Goal: Task Accomplishment & Management: Use online tool/utility

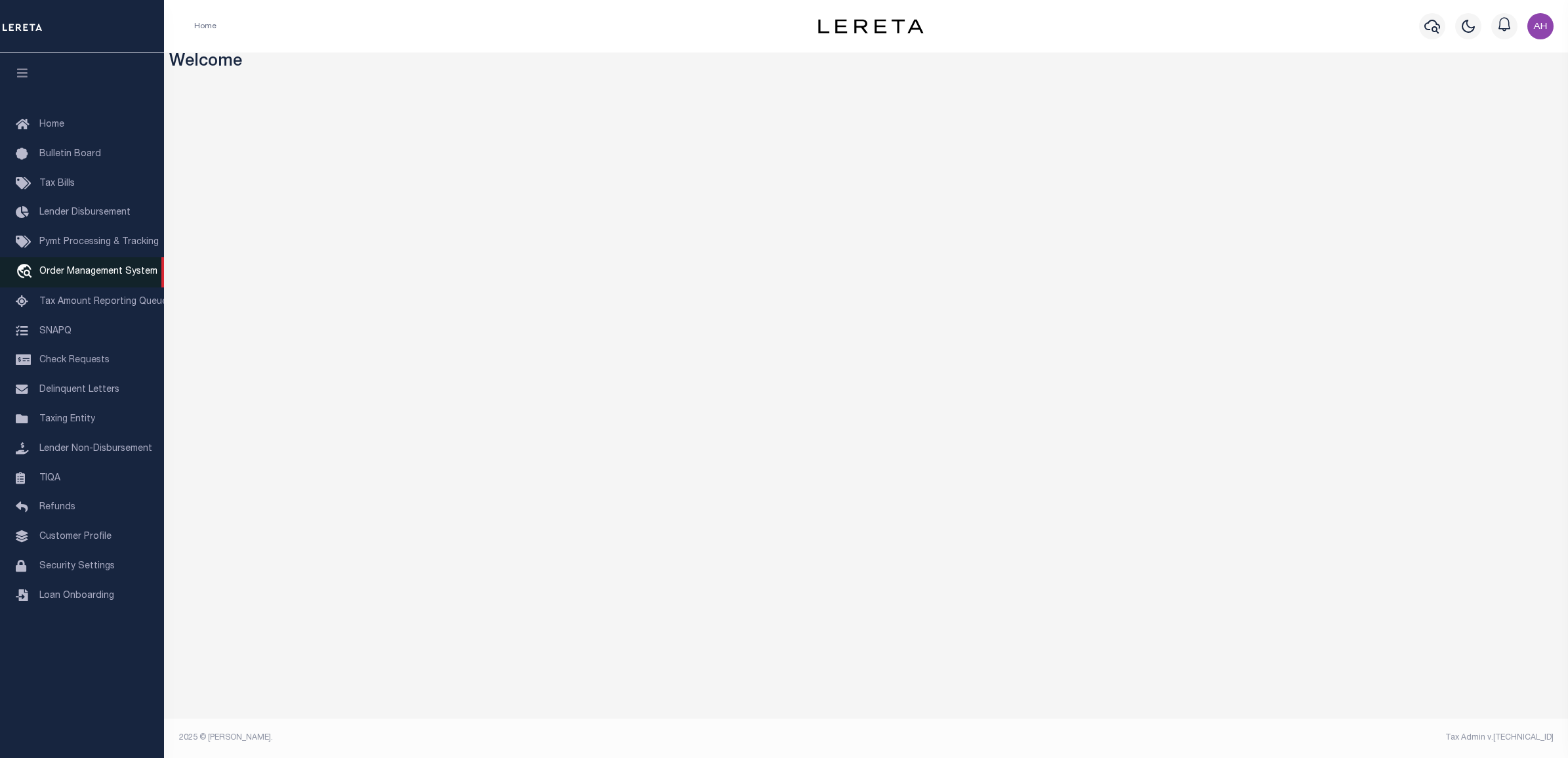
click at [109, 271] on span "Order Management System" at bounding box center [98, 271] width 118 height 9
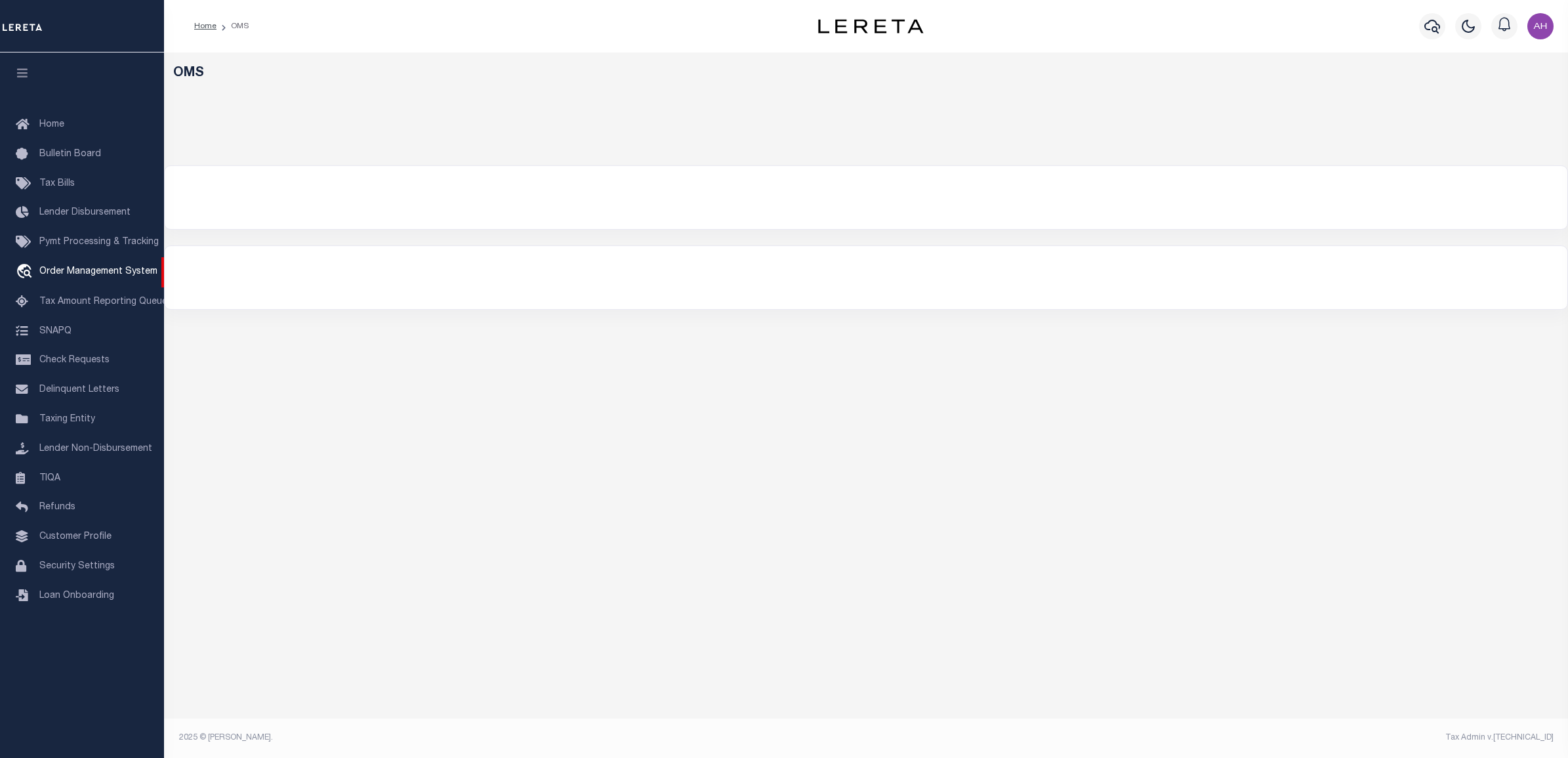
select select "200"
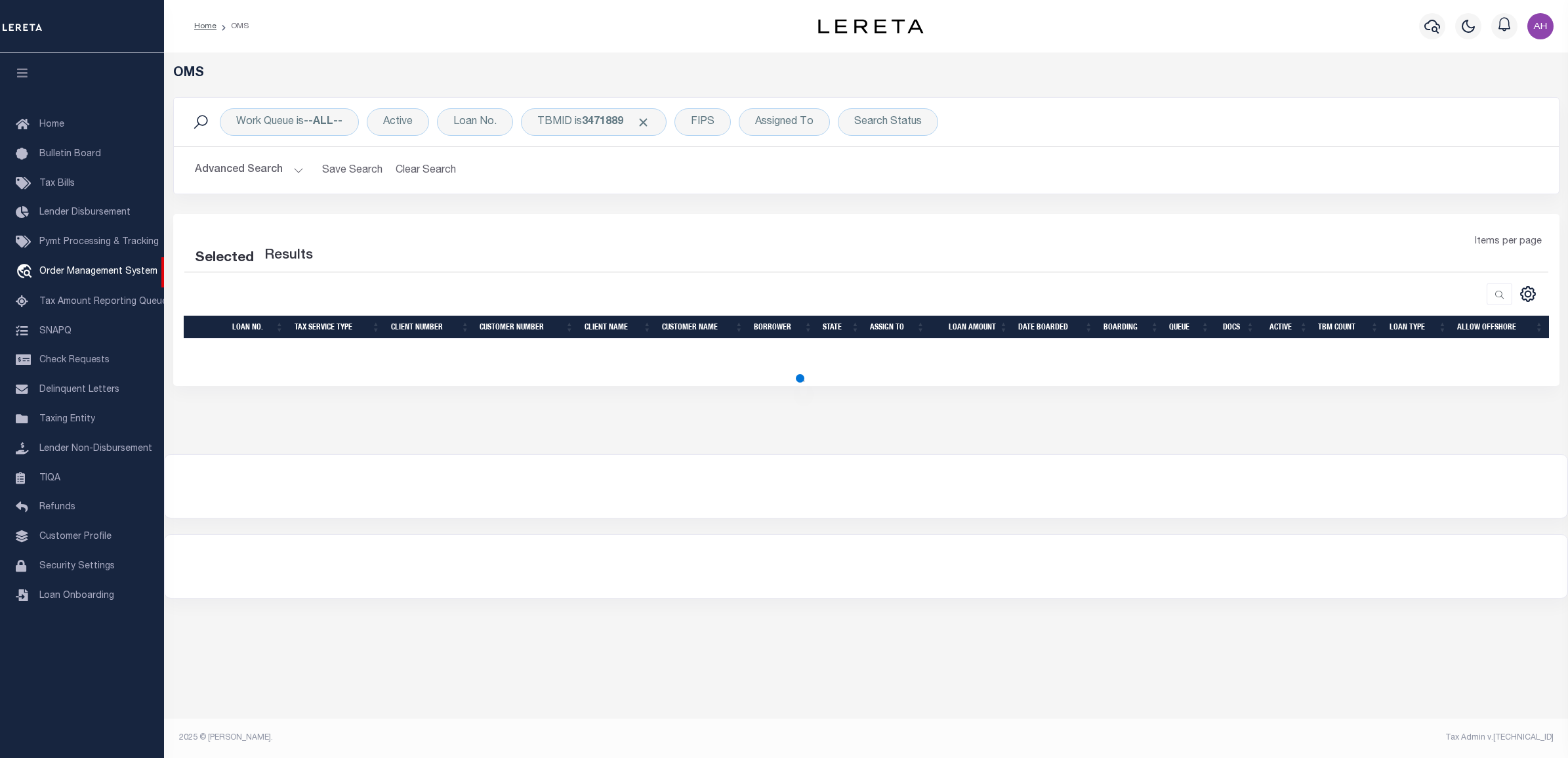
select select "200"
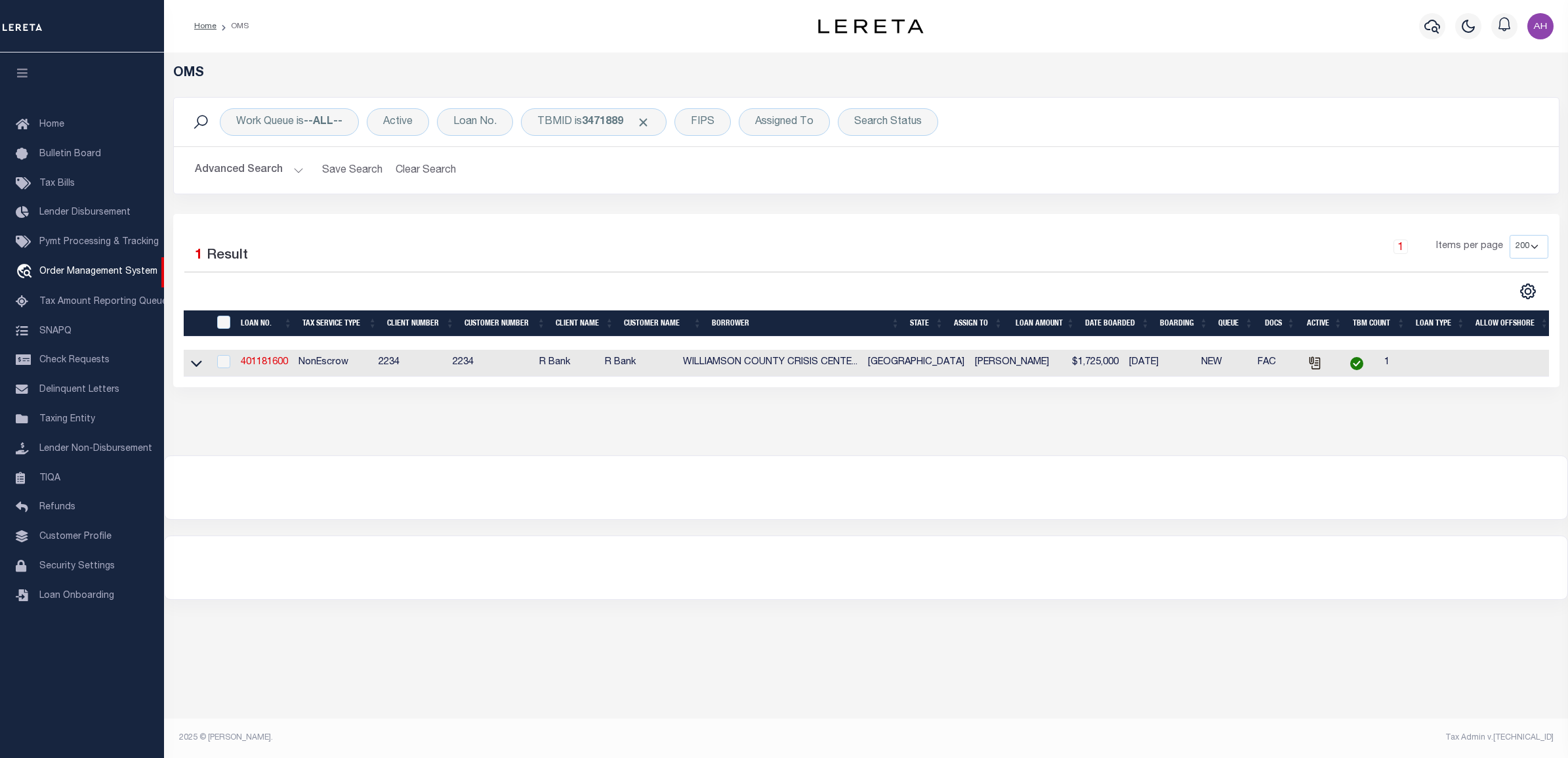
click at [285, 353] on td "401181600" at bounding box center [265, 364] width 58 height 27
checkbox input "true"
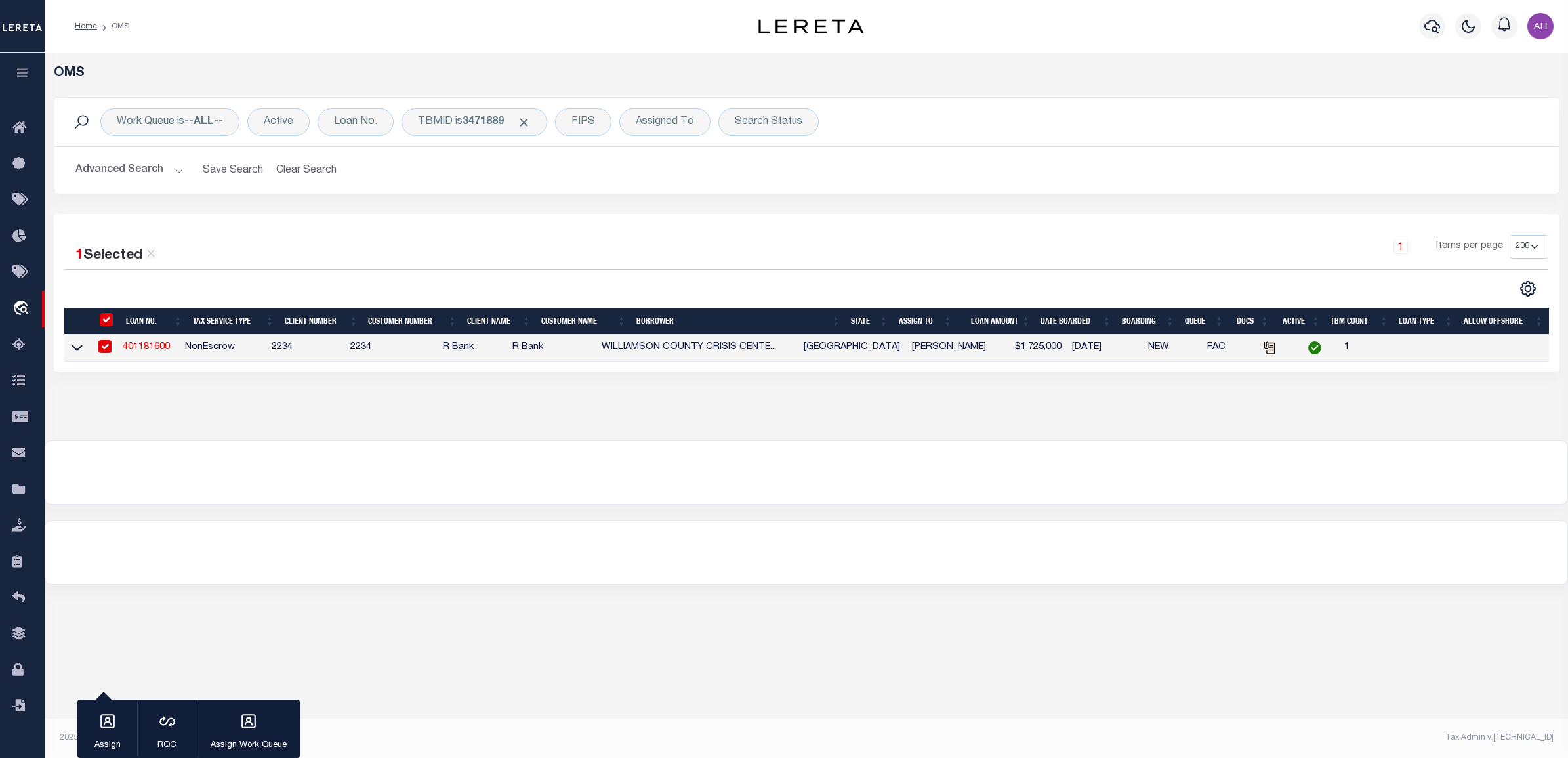
click at [137, 352] on link "401181600" at bounding box center [146, 347] width 47 height 9
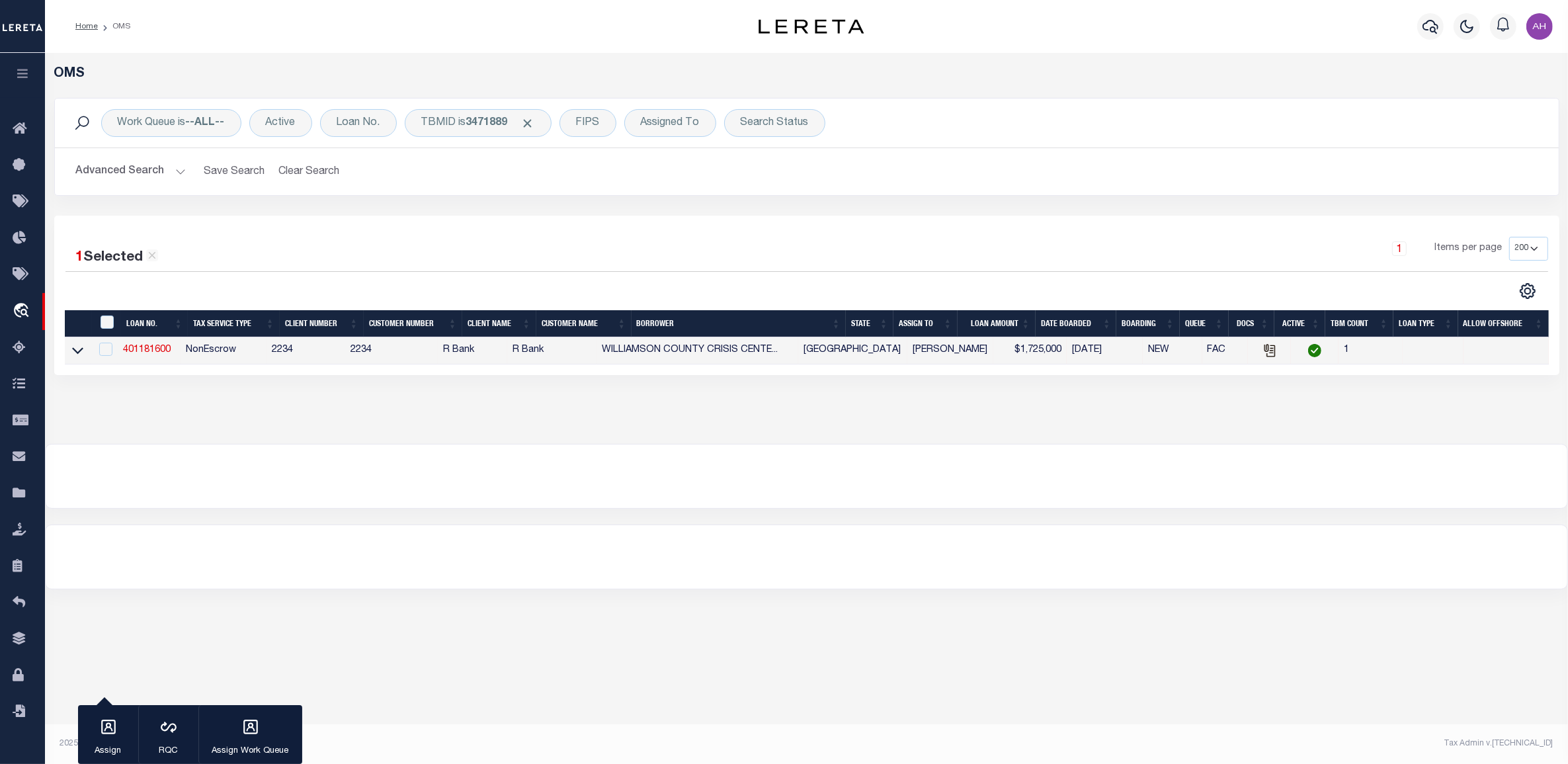
type input "401181600"
type input "WILLIAMSON COUNTY CRISIS CENTER"
select select
type input "[STREET_ADDRESS][PERSON_NAME]"
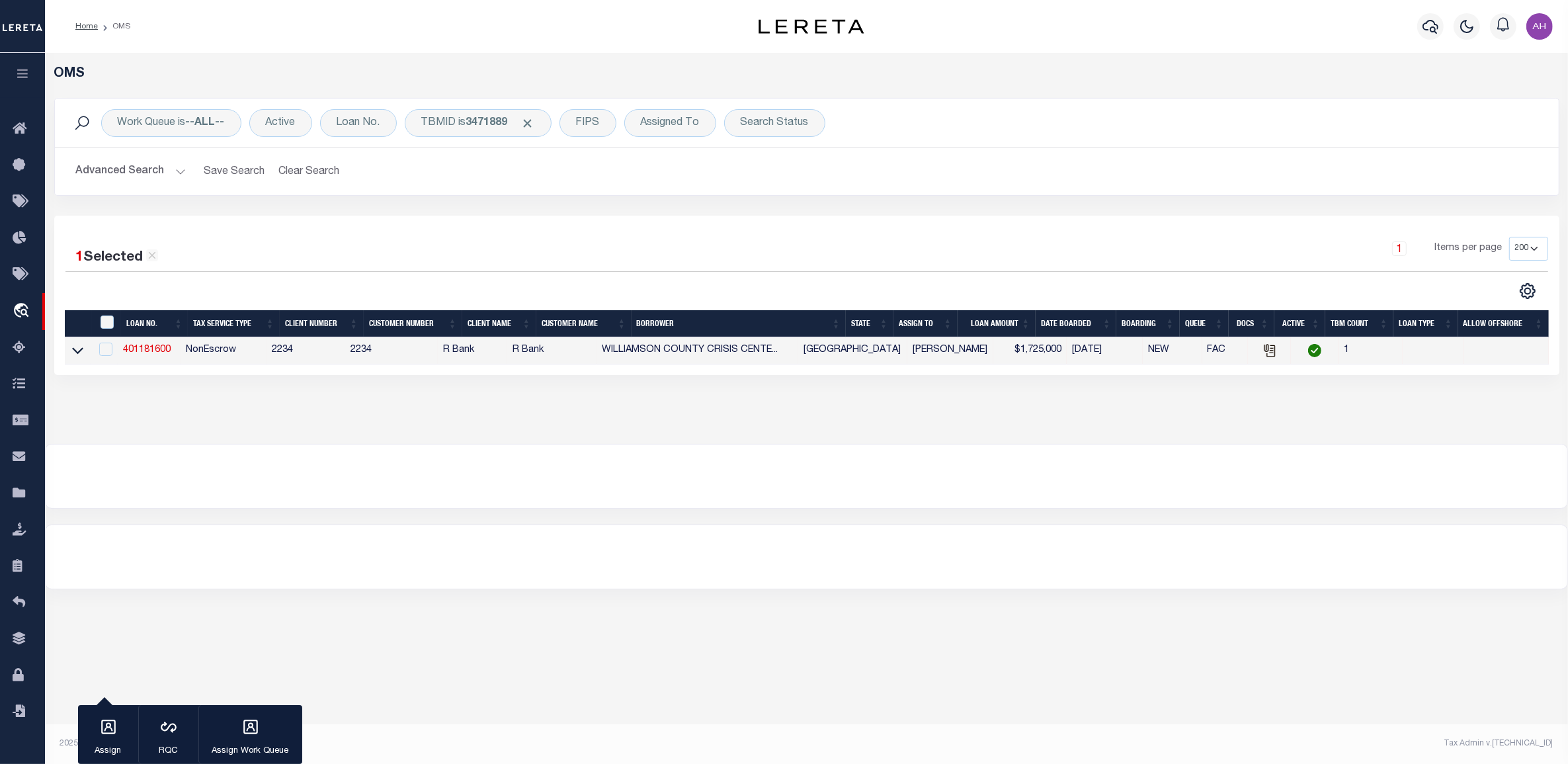
type input "[GEOGRAPHIC_DATA] 78664-7008"
select select
select select "NonEscrow"
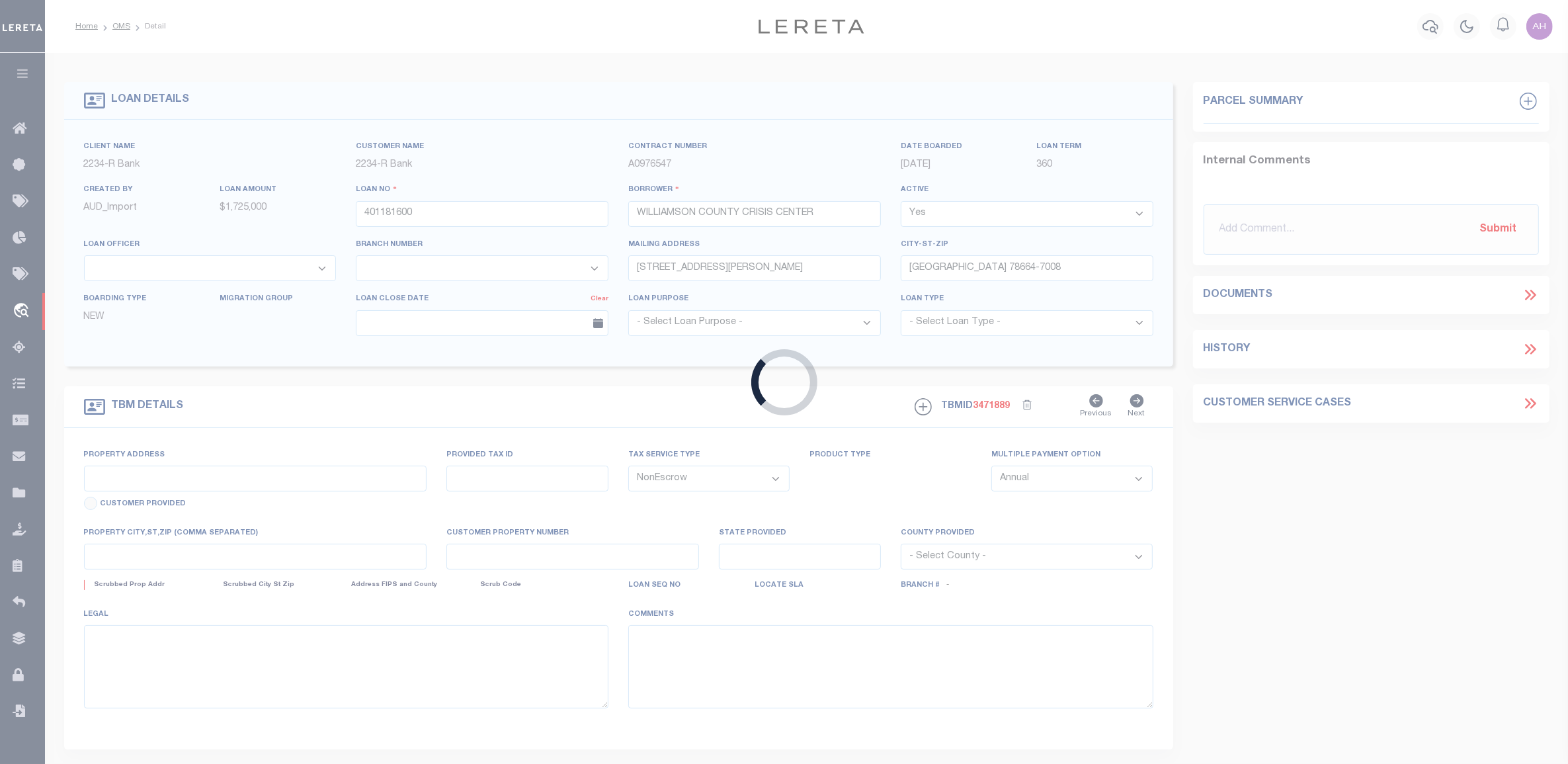
type input "[STREET_ADDRESS][PERSON_NAME]"
select select
type input "LEANDER TX 78641"
type input "[GEOGRAPHIC_DATA]"
select select
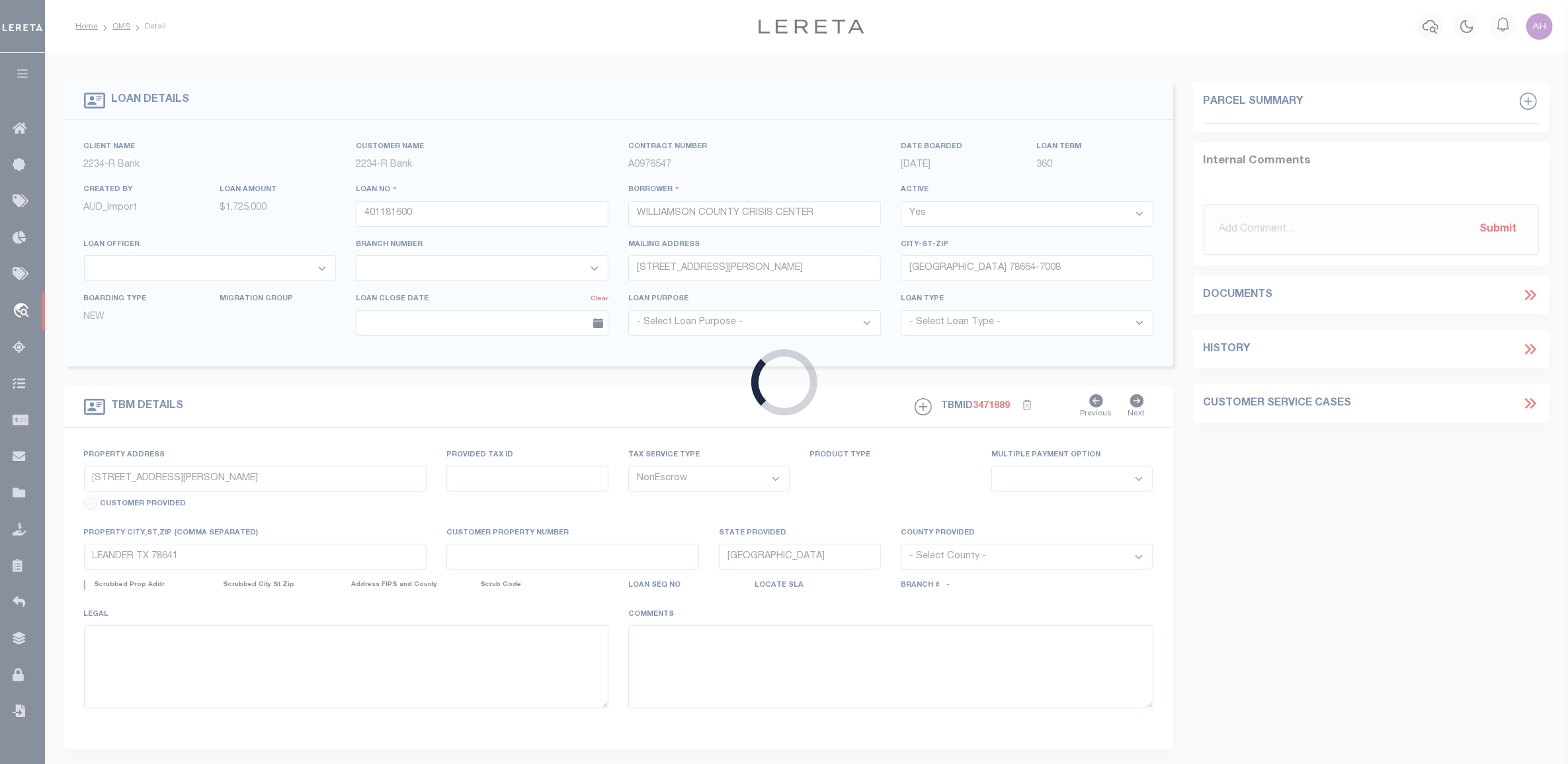
select select "26596"
select select "8639"
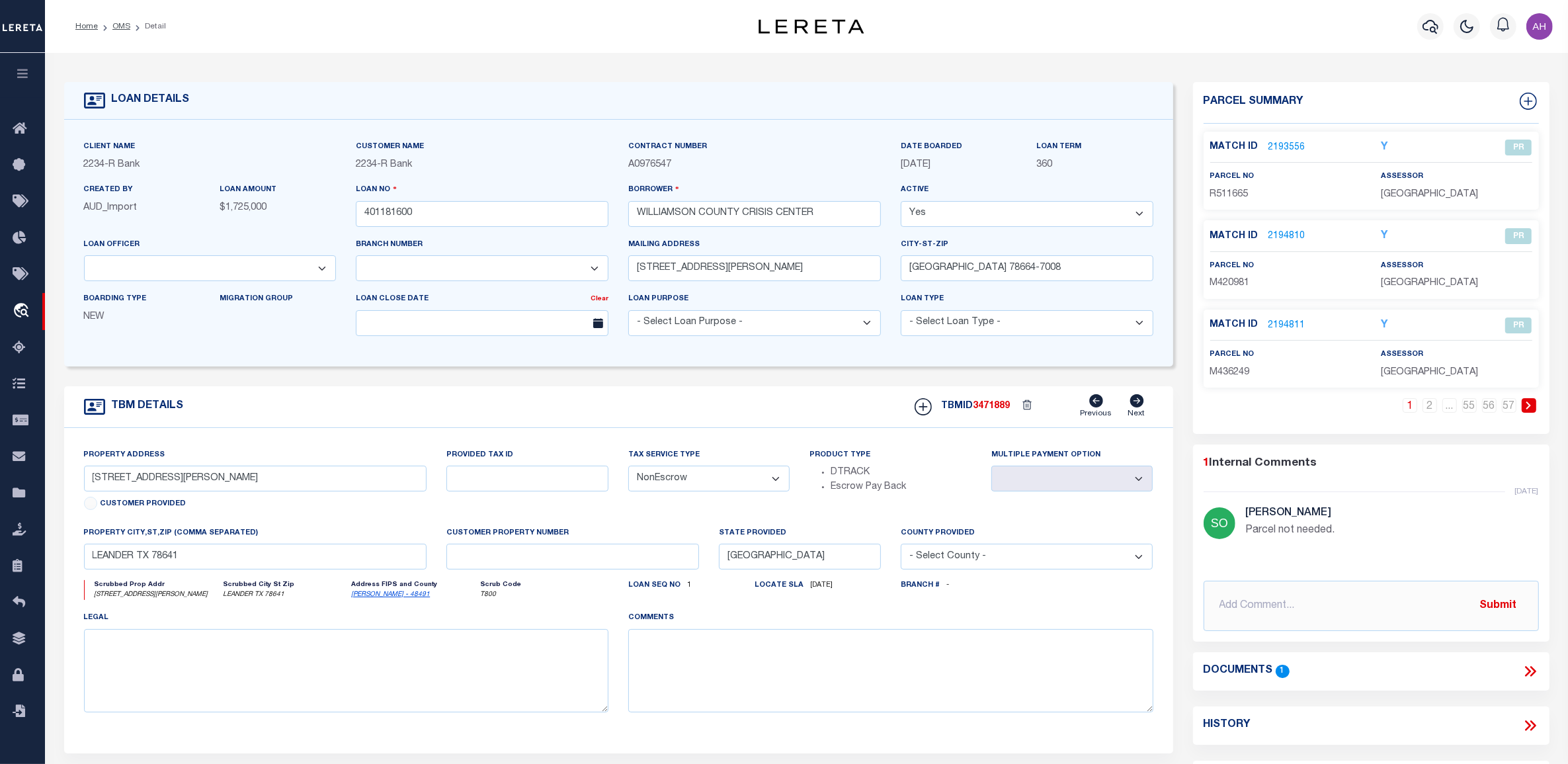
click at [1285, 230] on link "2194810" at bounding box center [1287, 236] width 37 height 14
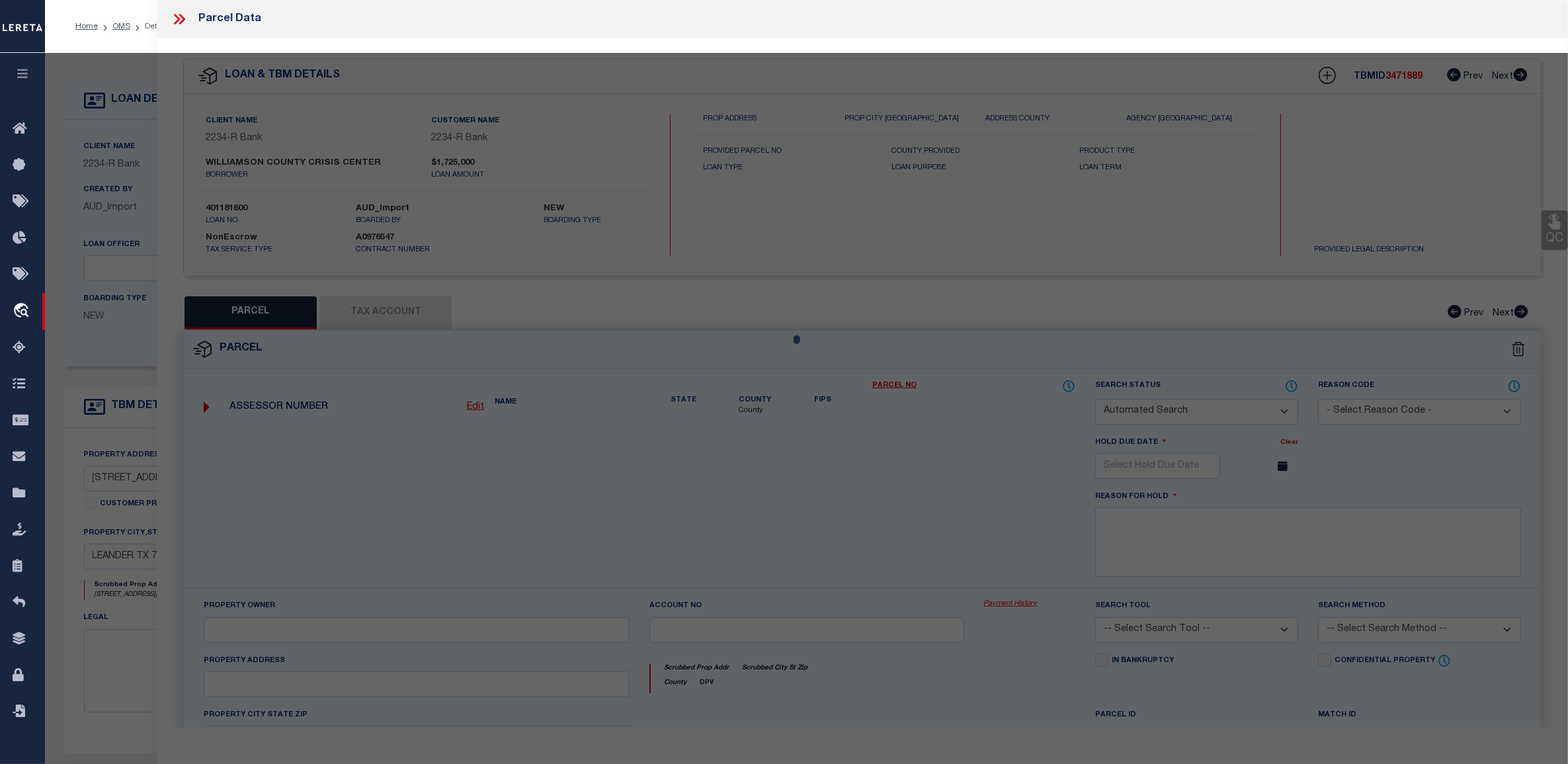
checkbox input "false"
select select "PR"
select select "PRO"
select select "ADD"
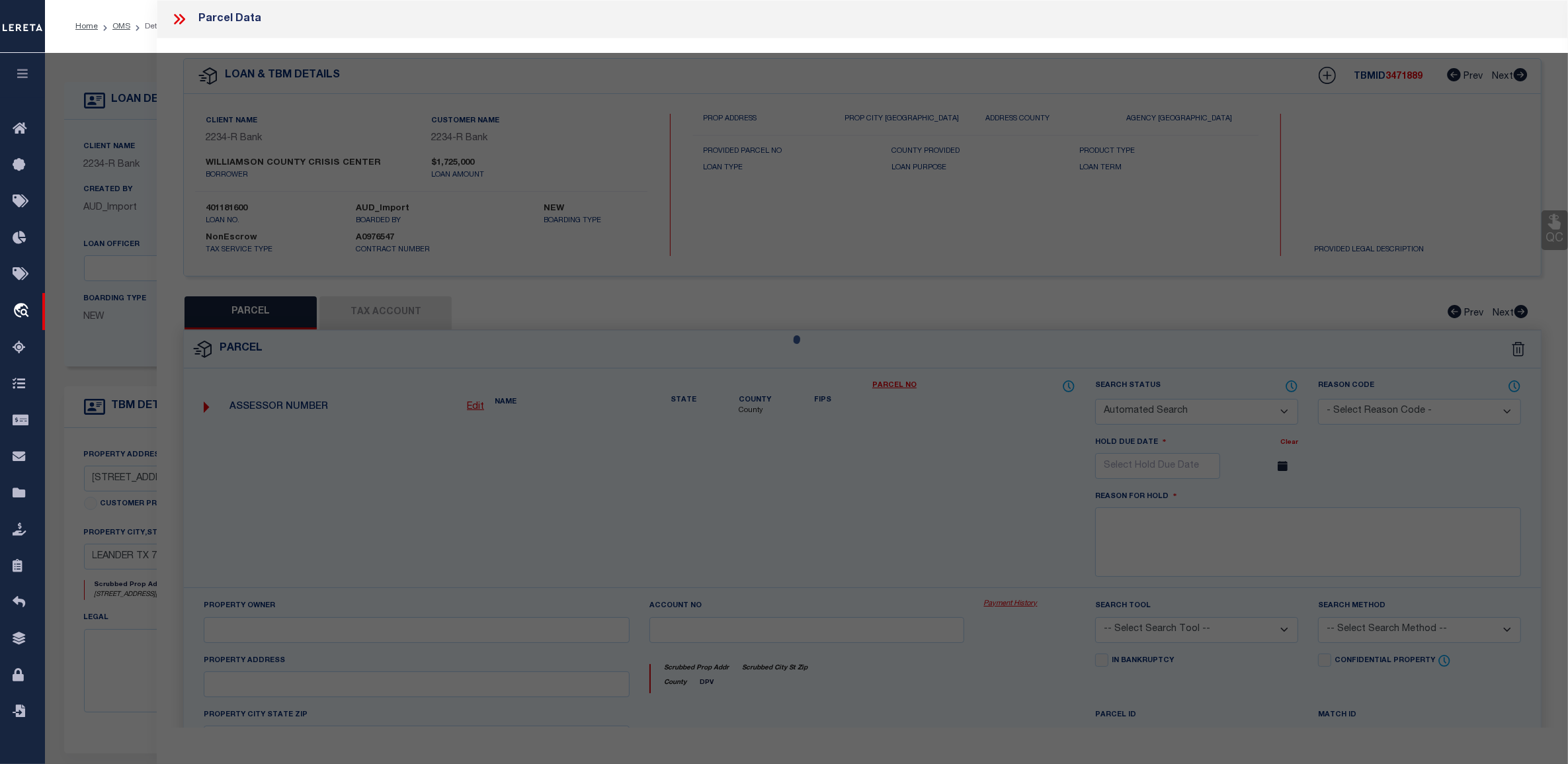
checkbox input "false"
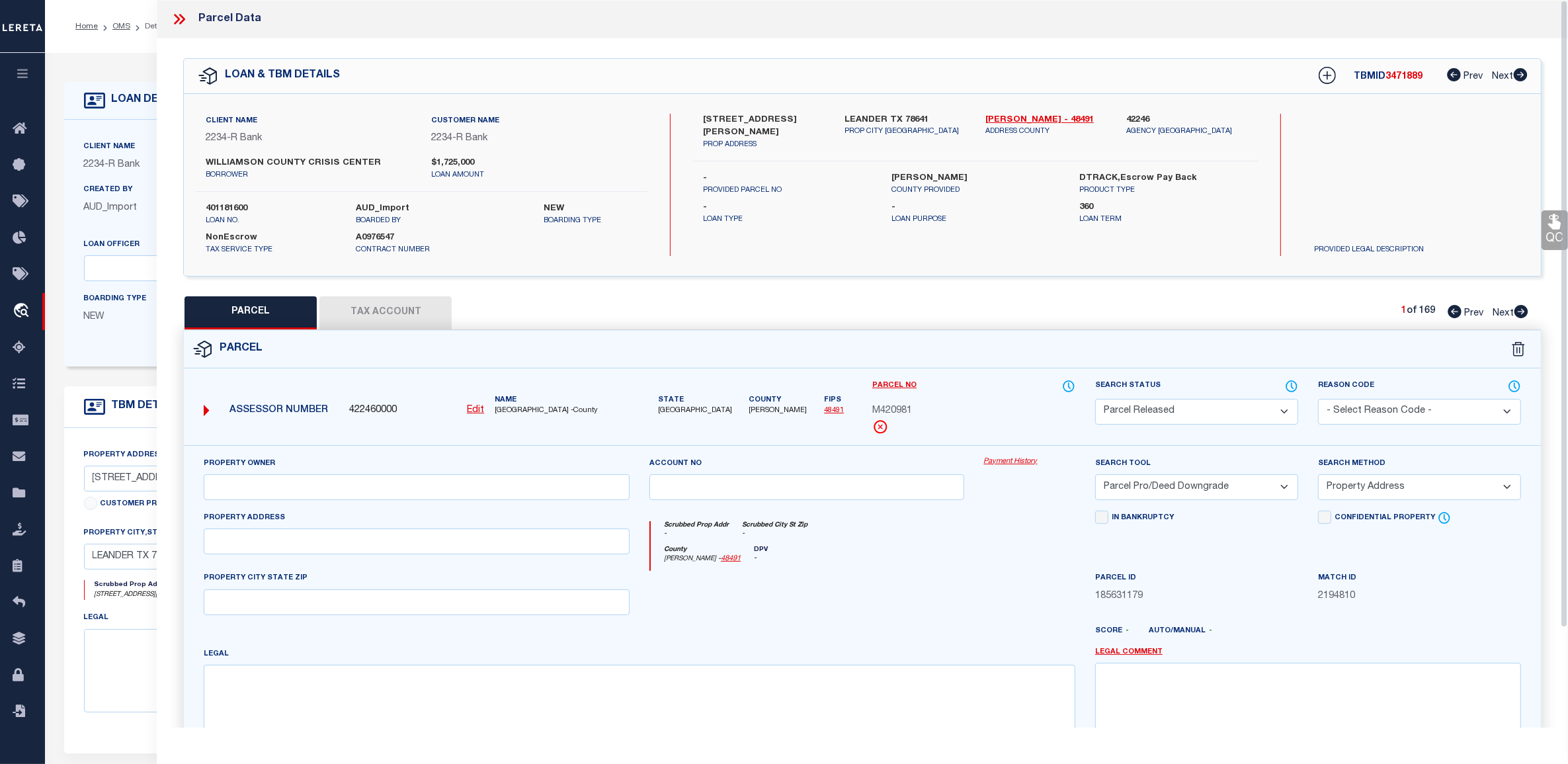
click at [348, 309] on button "Tax Account" at bounding box center [385, 313] width 132 height 33
select select "100"
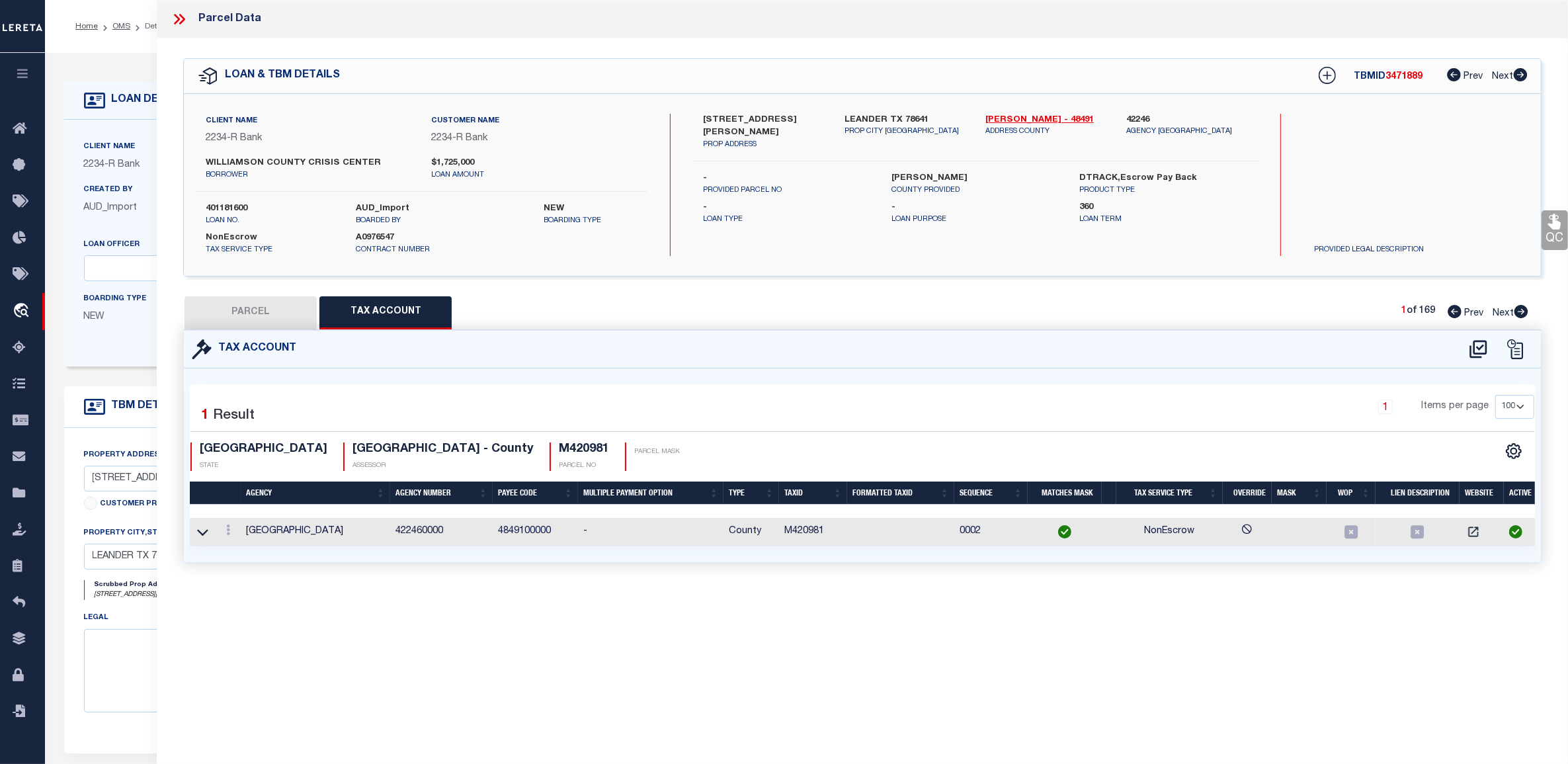
click at [180, 20] on icon at bounding box center [179, 19] width 17 height 17
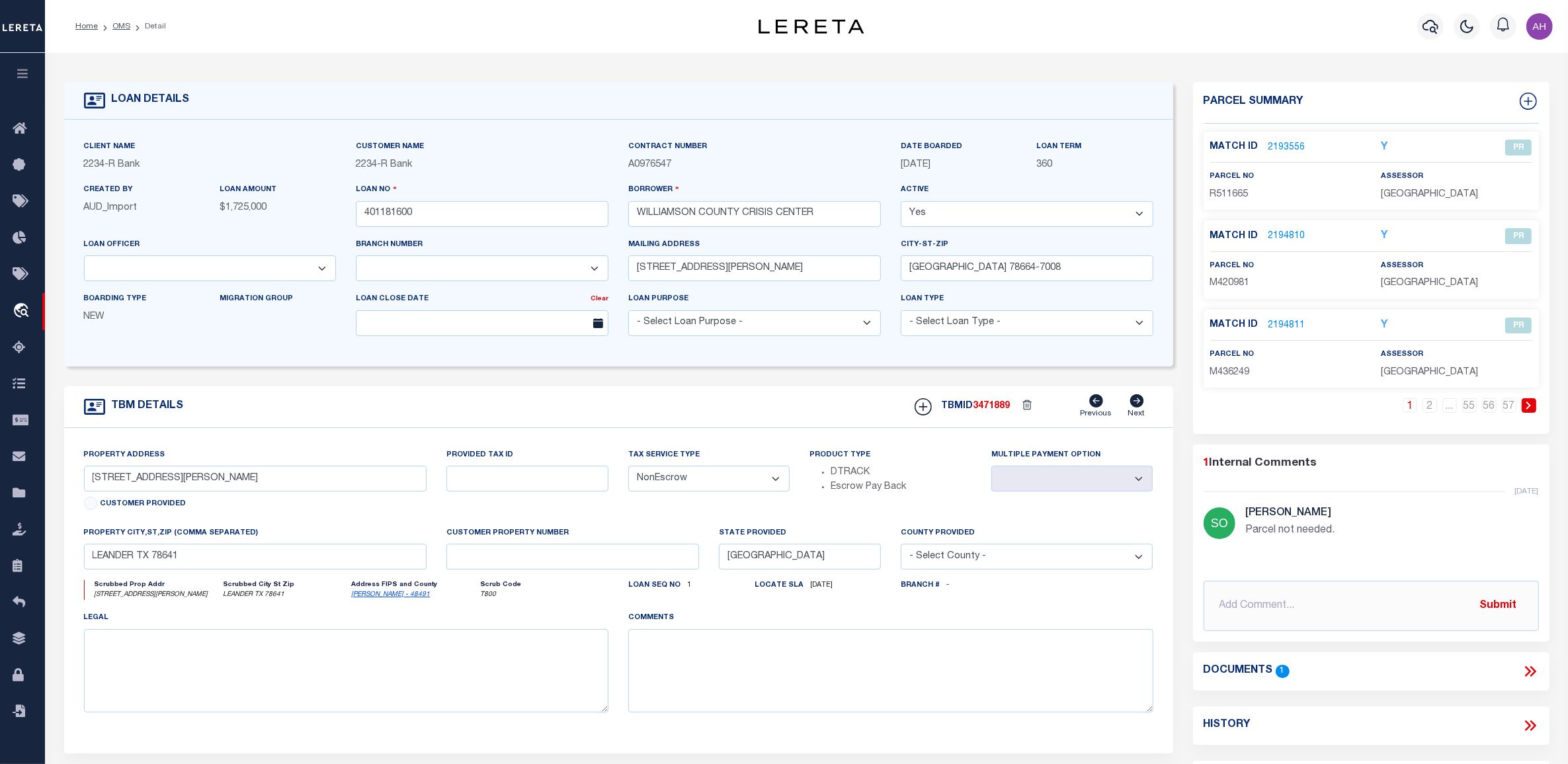
click at [1284, 147] on link "2193556" at bounding box center [1287, 147] width 37 height 14
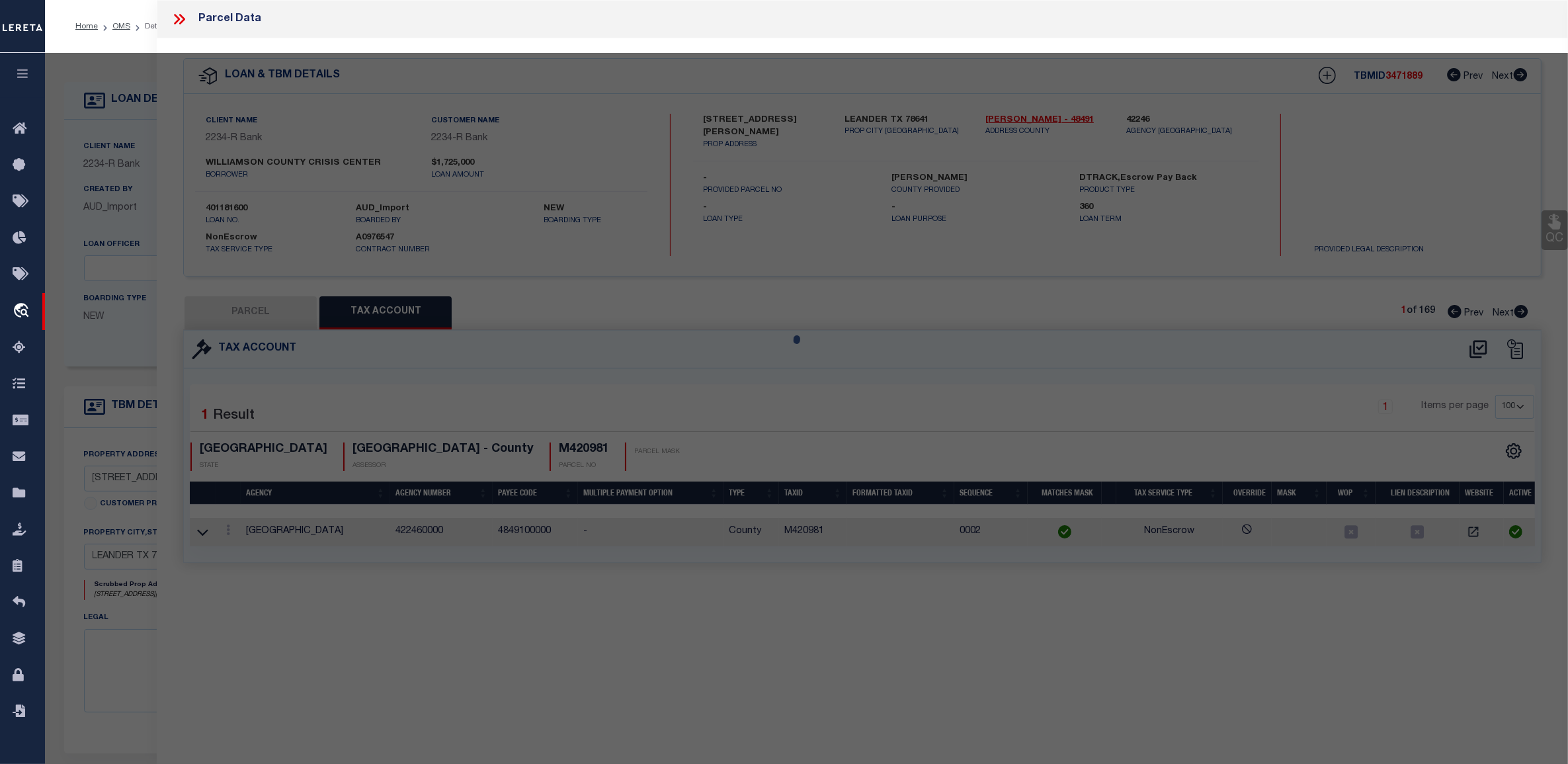
select select "AS"
select select
checkbox input "false"
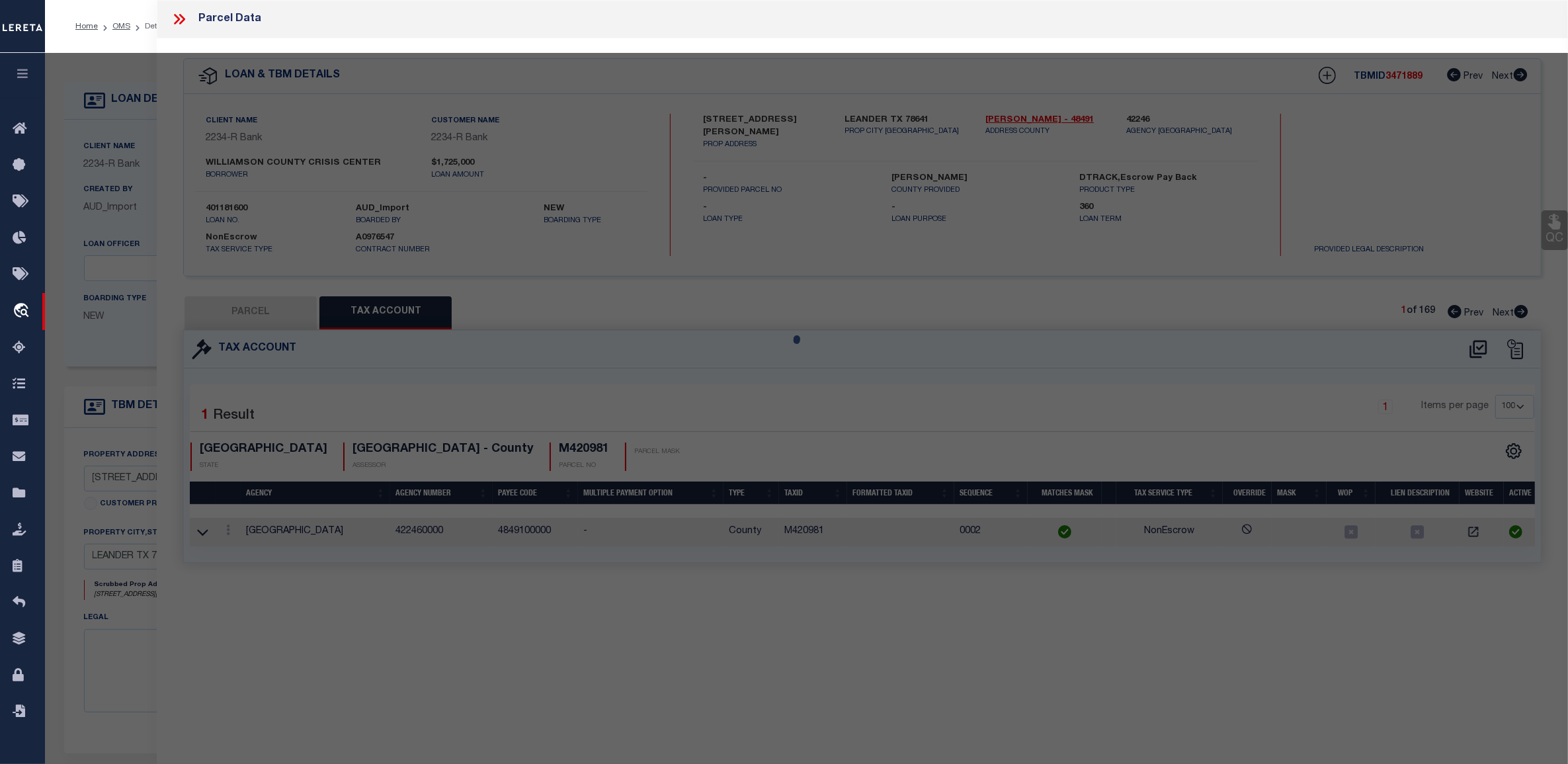
select select "PR"
select select "099"
type input "WILLIAMSON COUNTY CRISIS CENTER"
select select "ATL"
select select "ADD"
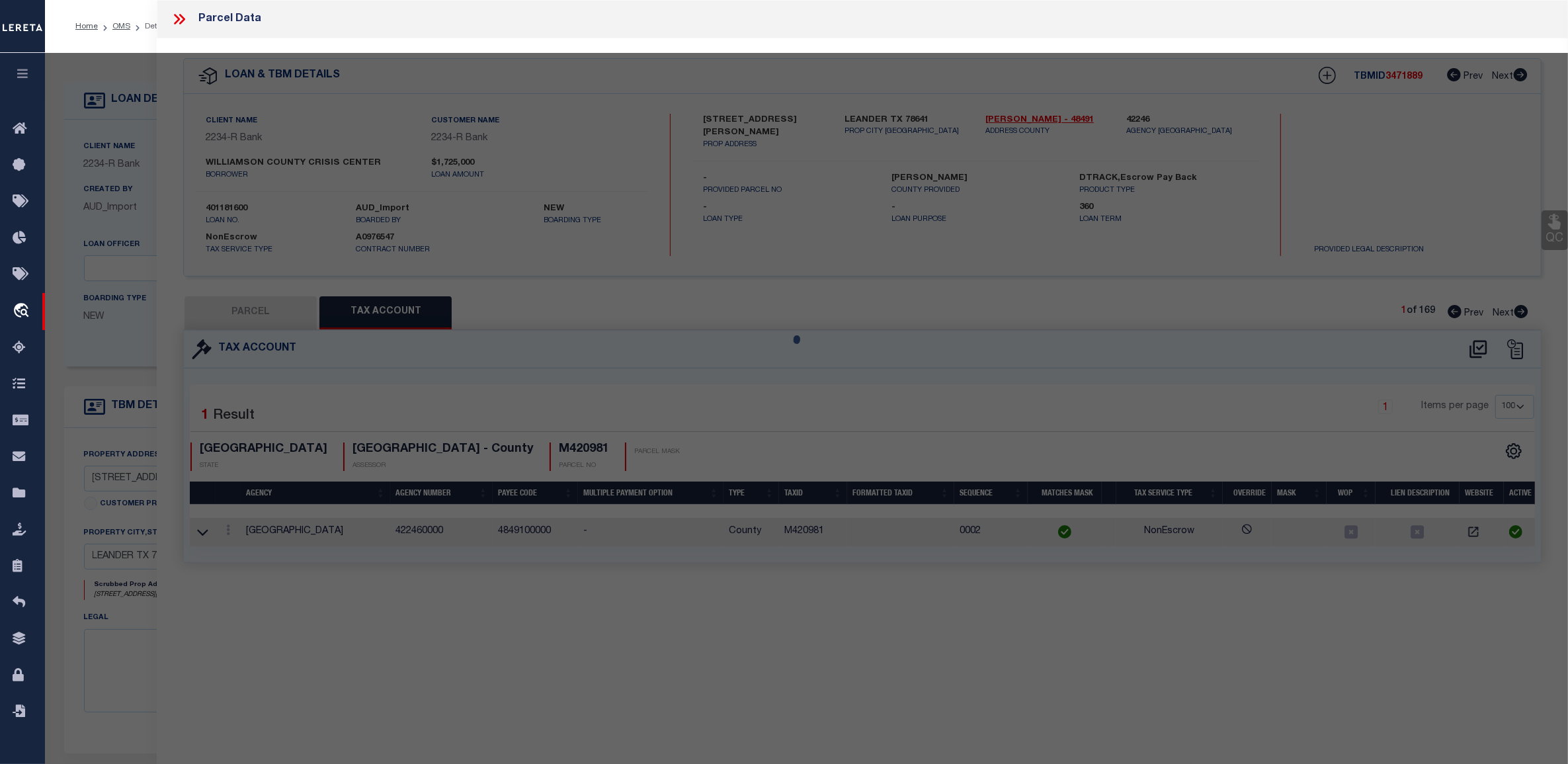
type input "[STREET_ADDRESS][PERSON_NAME]"
type input "LEANDER, TX 78641"
type textarea "AW0134 AW0134 - COCHRAN, C. SUR., ACRES 5.297"
type textarea "Parcel not needed."
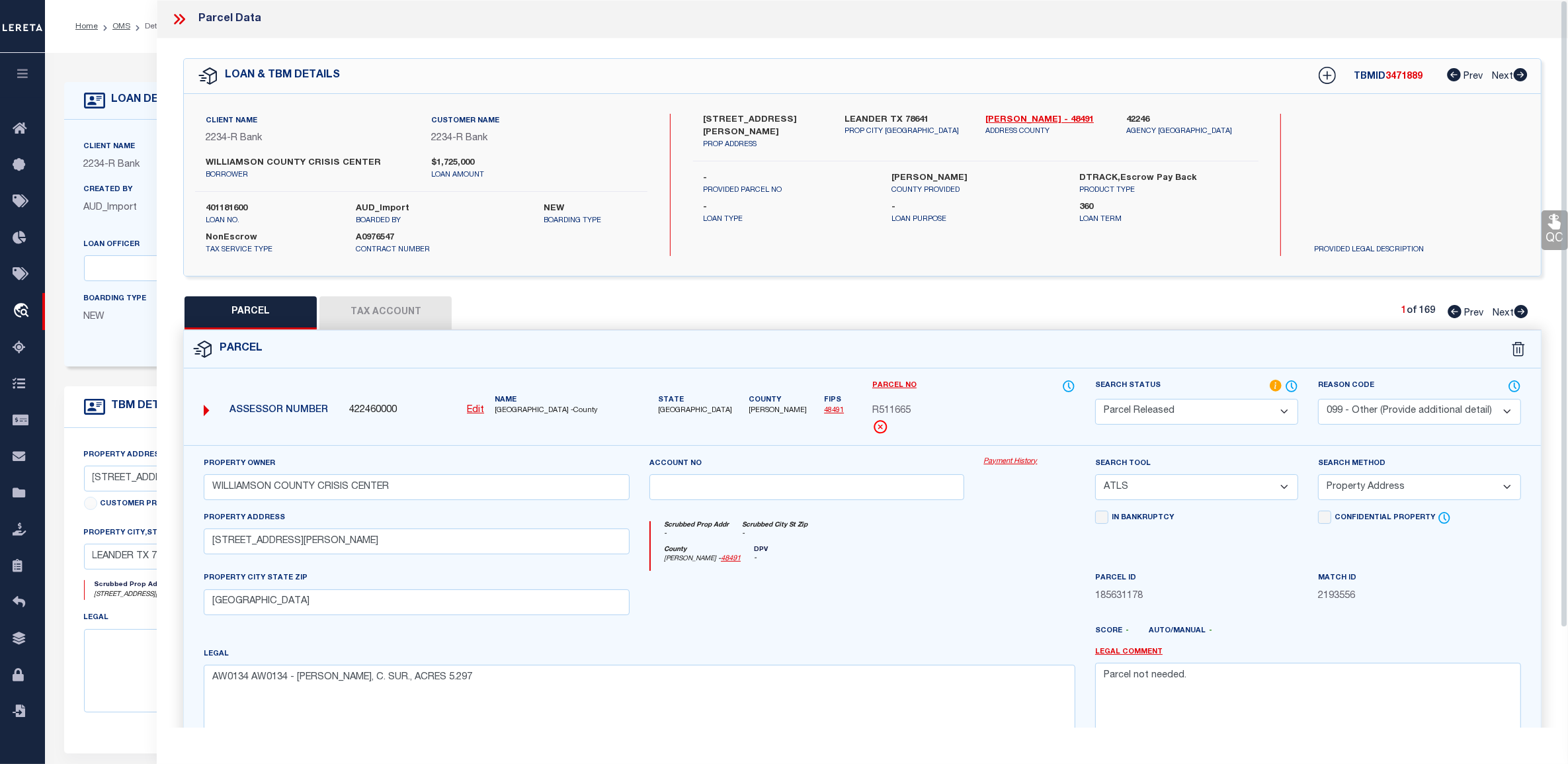
click at [375, 314] on button "Tax Account" at bounding box center [385, 313] width 132 height 33
select select "100"
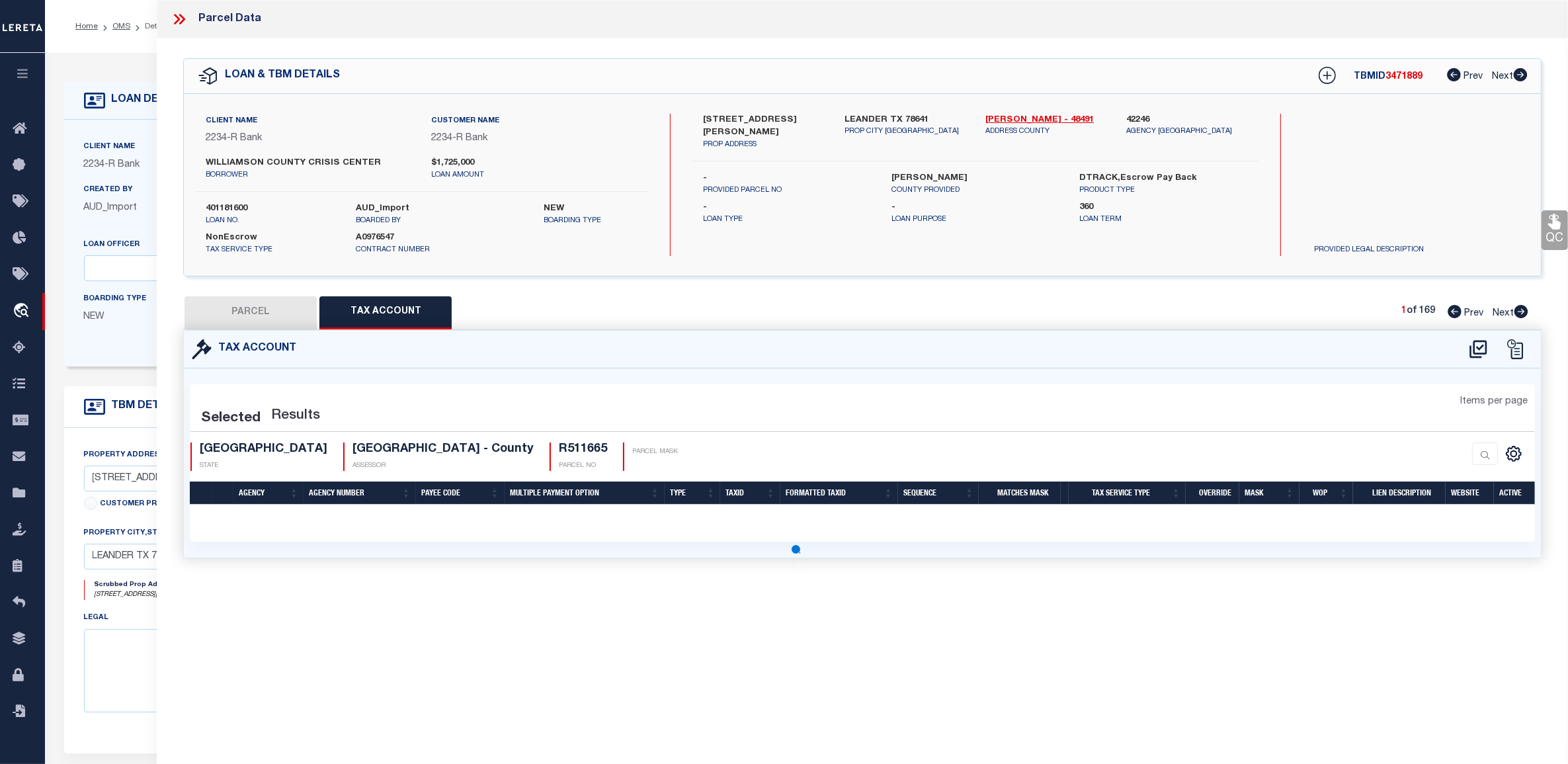
select select "100"
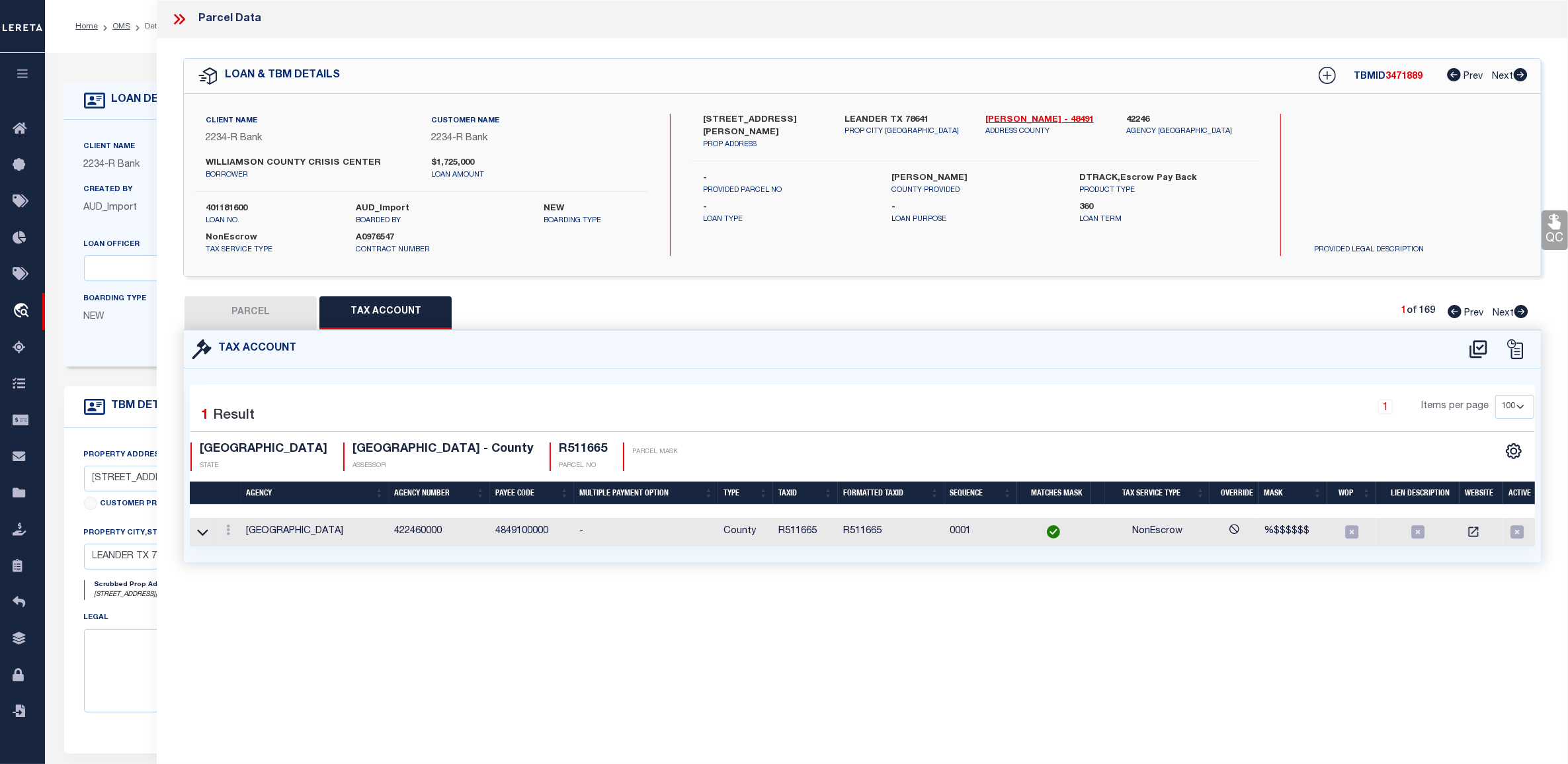
click at [302, 314] on button "PARCEL" at bounding box center [251, 313] width 132 height 33
select select "AS"
select select
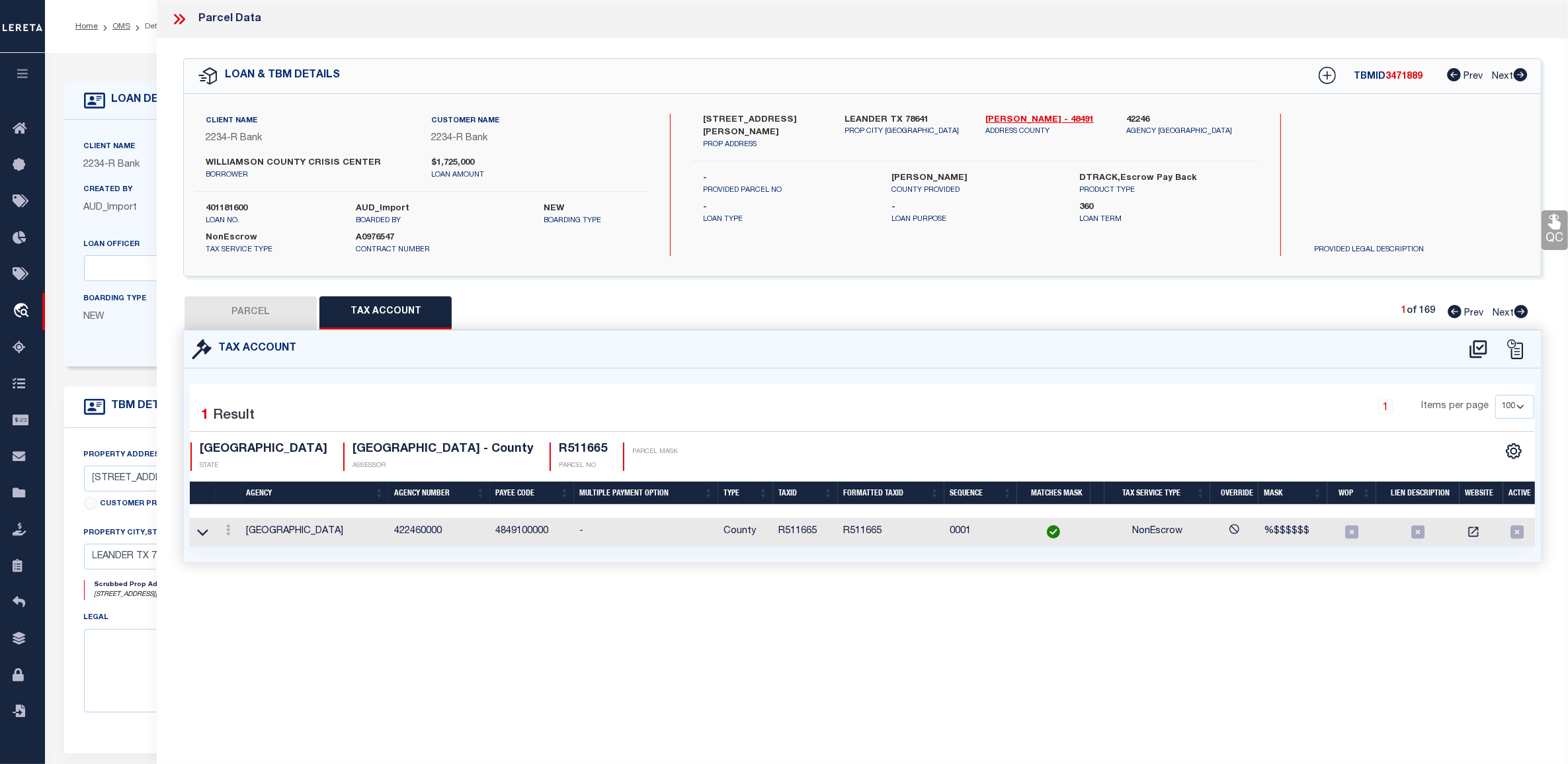
checkbox input "false"
select select "PR"
select select "099"
type input "WILLIAMSON COUNTY CRISIS CENTER"
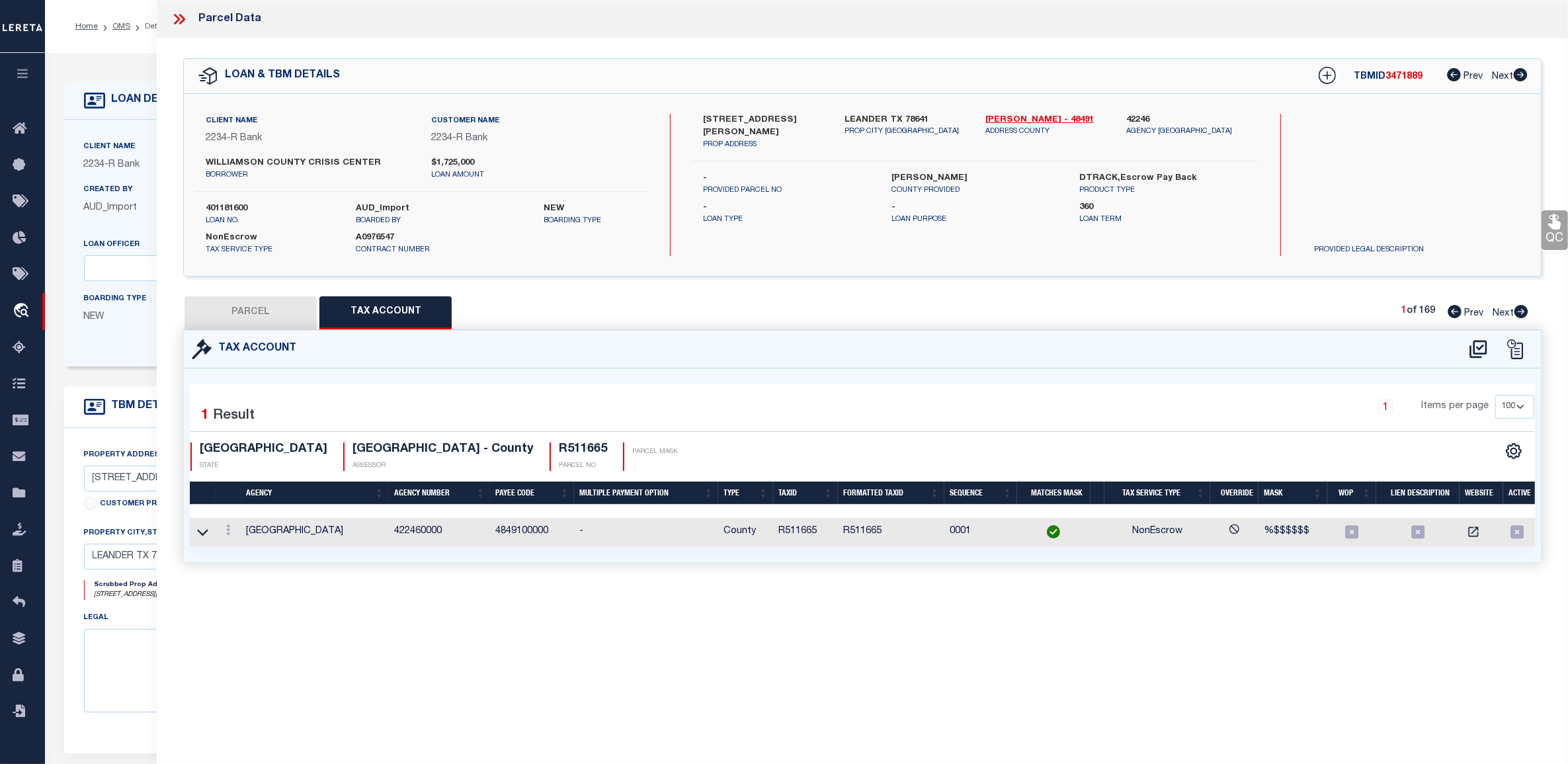
select select "ATL"
select select "ADD"
type input "[STREET_ADDRESS][PERSON_NAME]"
type input "LEANDER, TX 78641"
type textarea "AW0134 AW0134 - COCHRAN, C. SUR., ACRES 5.297"
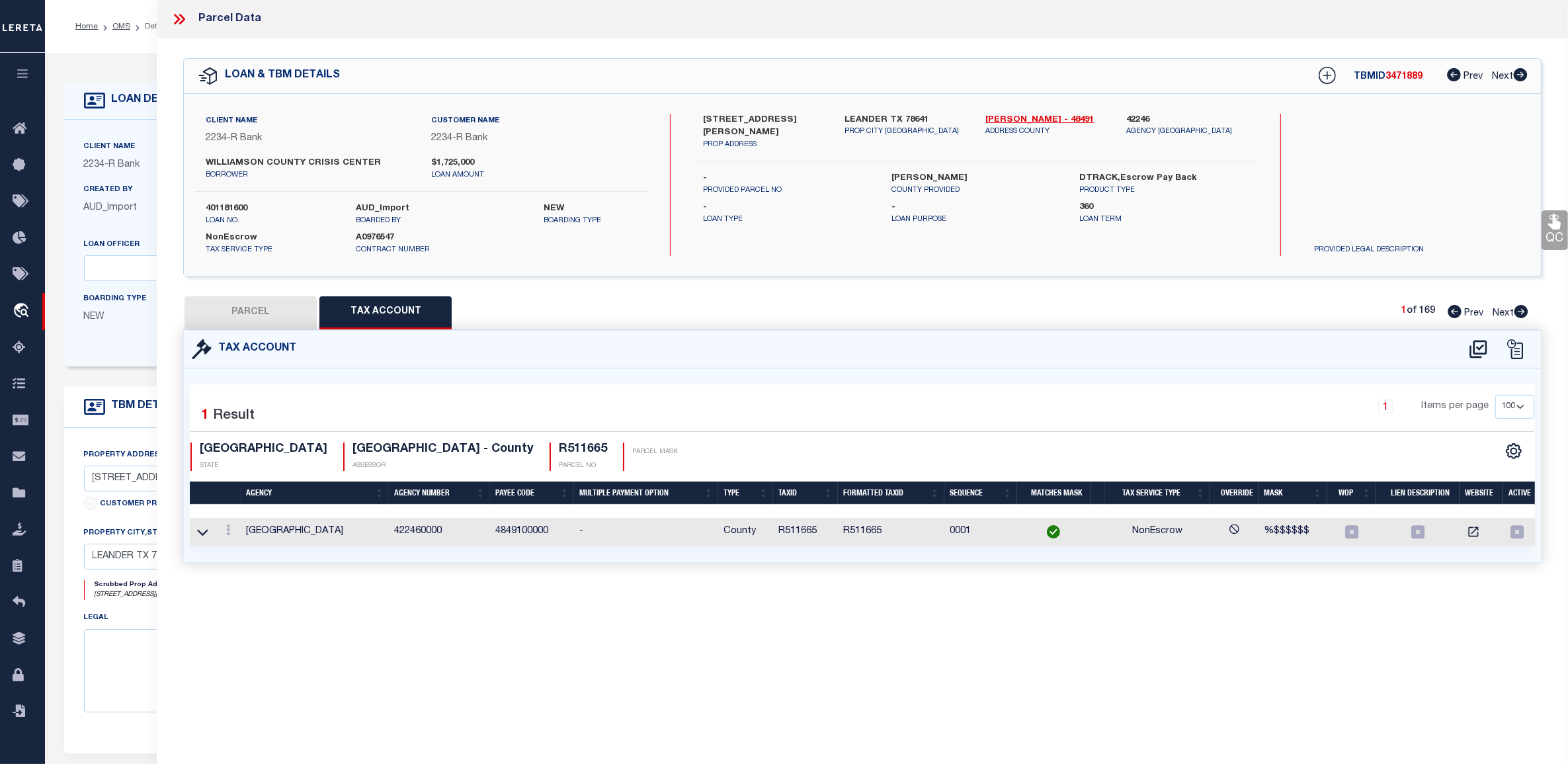
type textarea "Parcel not needed."
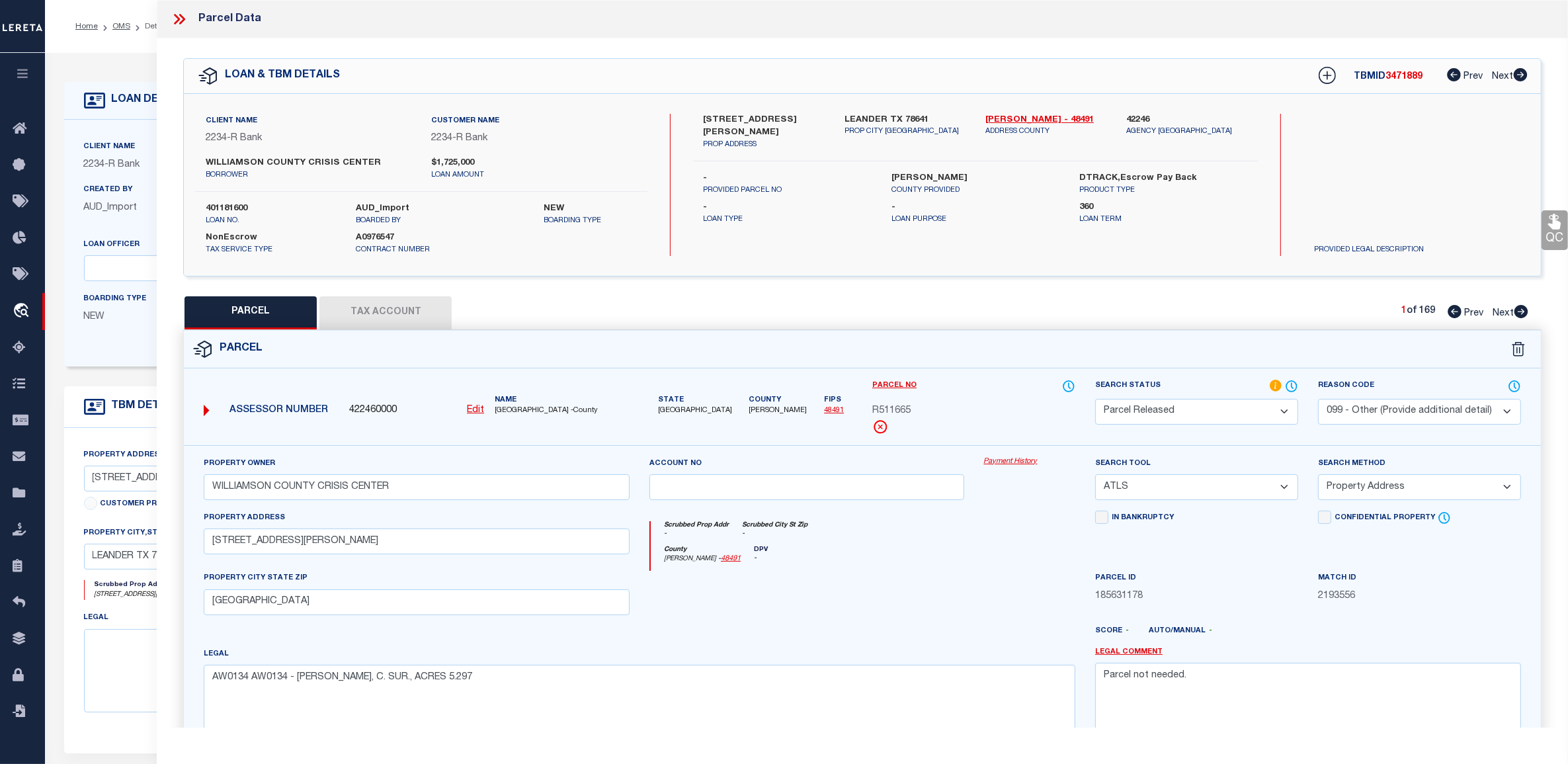
click at [179, 20] on icon at bounding box center [176, 19] width 6 height 10
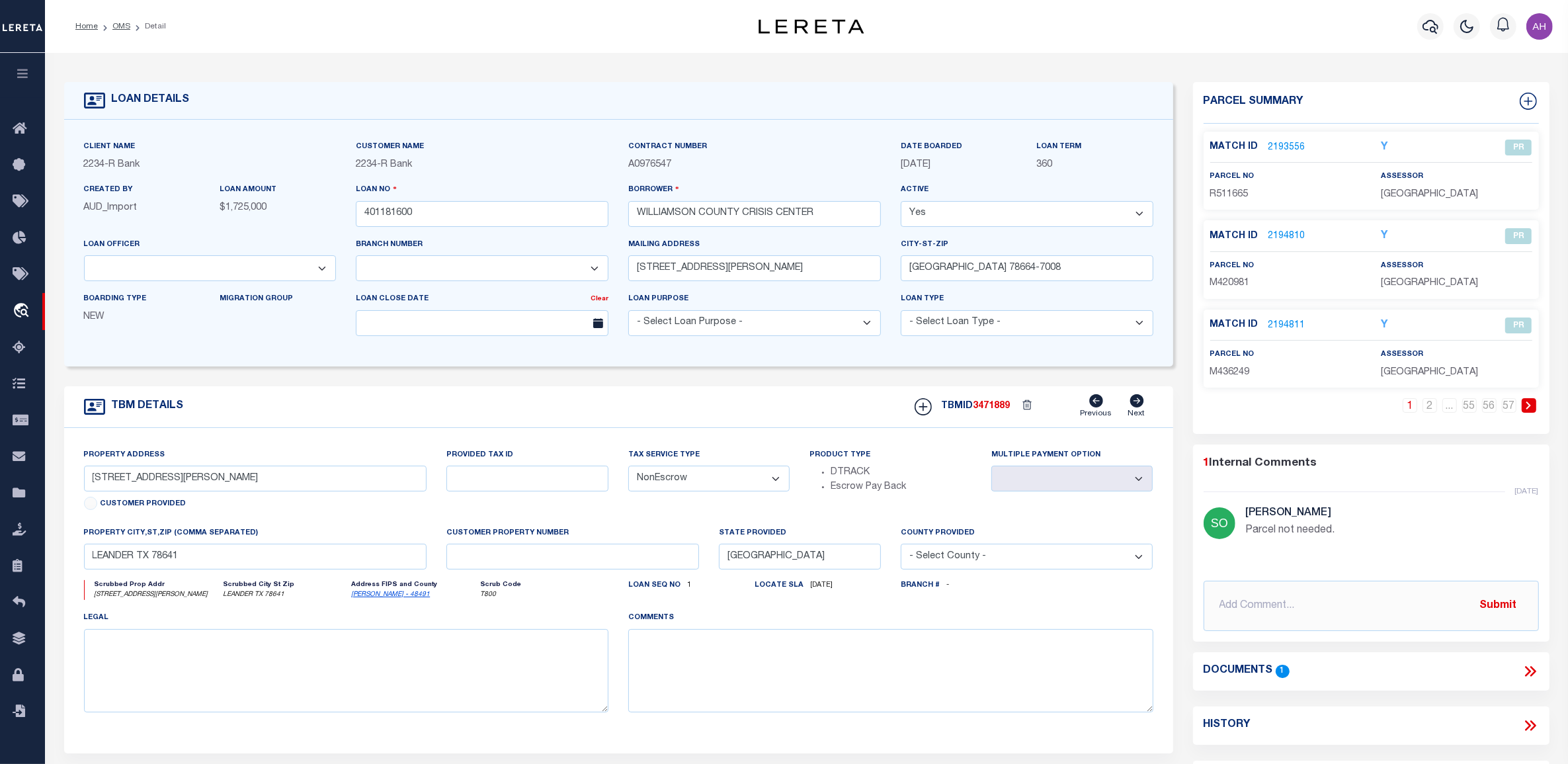
click at [1410, 405] on link "1" at bounding box center [1410, 405] width 15 height 15
click at [1424, 409] on link "2" at bounding box center [1430, 405] width 15 height 15
click at [1389, 405] on link "1" at bounding box center [1390, 405] width 15 height 15
click at [1533, 412] on link at bounding box center [1529, 405] width 15 height 15
click at [1512, 405] on link "57" at bounding box center [1509, 405] width 15 height 15
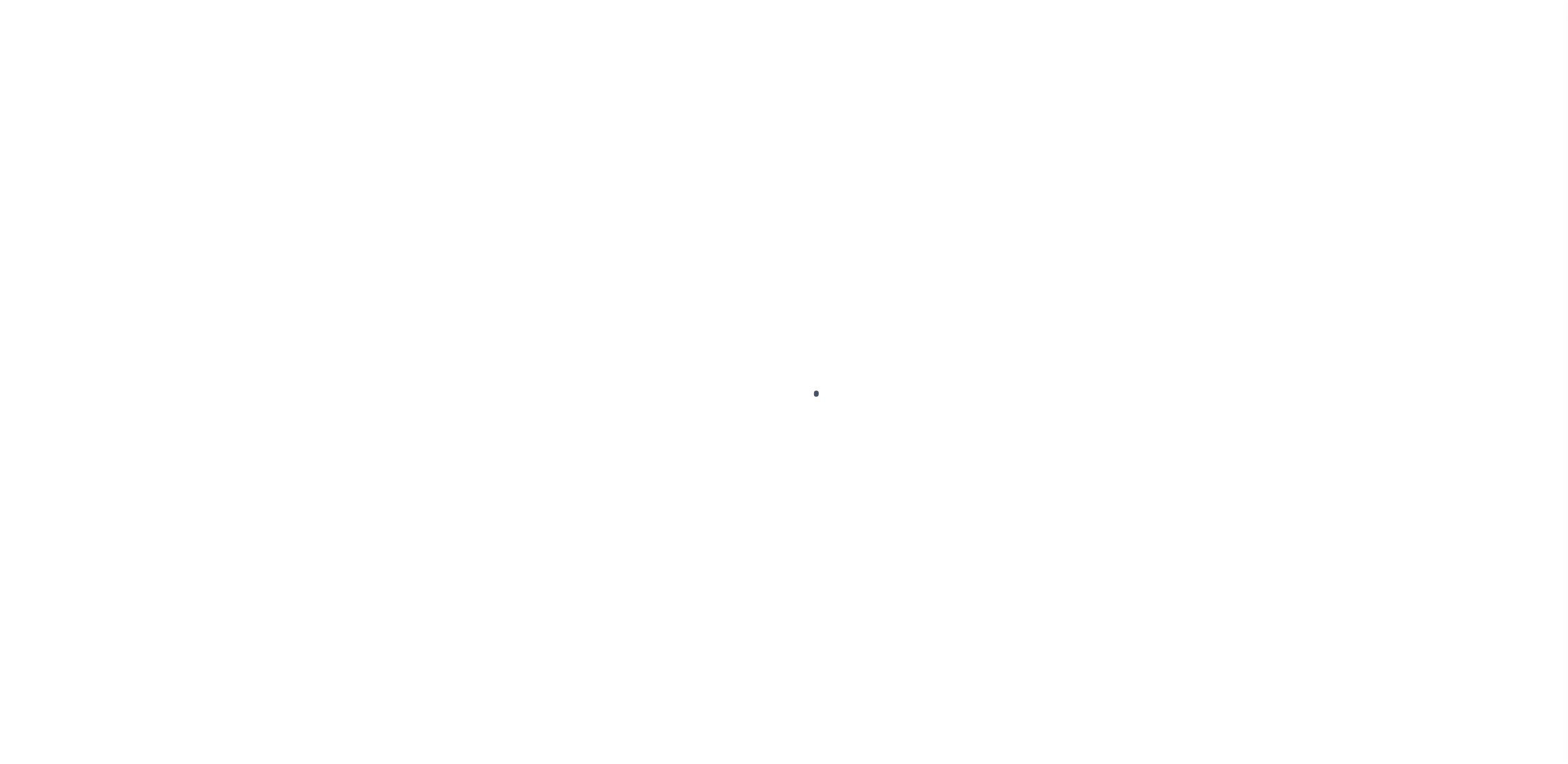
select select "NonEscrow"
type input "1161 W SAN GABRIEL PKWY"
select select
type input "LEANDER TX 78641"
type input "[GEOGRAPHIC_DATA]"
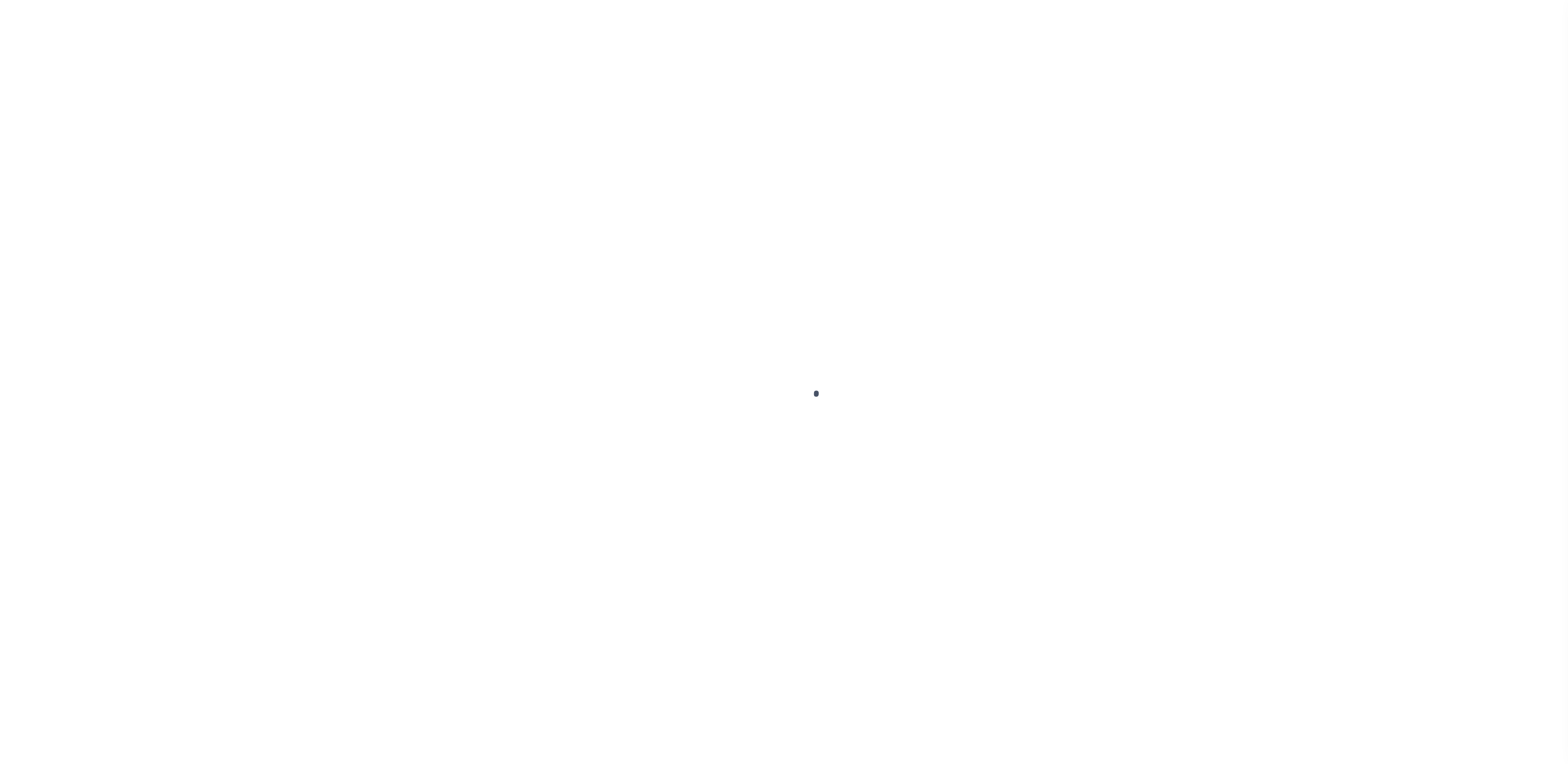
select select
select select "26596"
select select "8639"
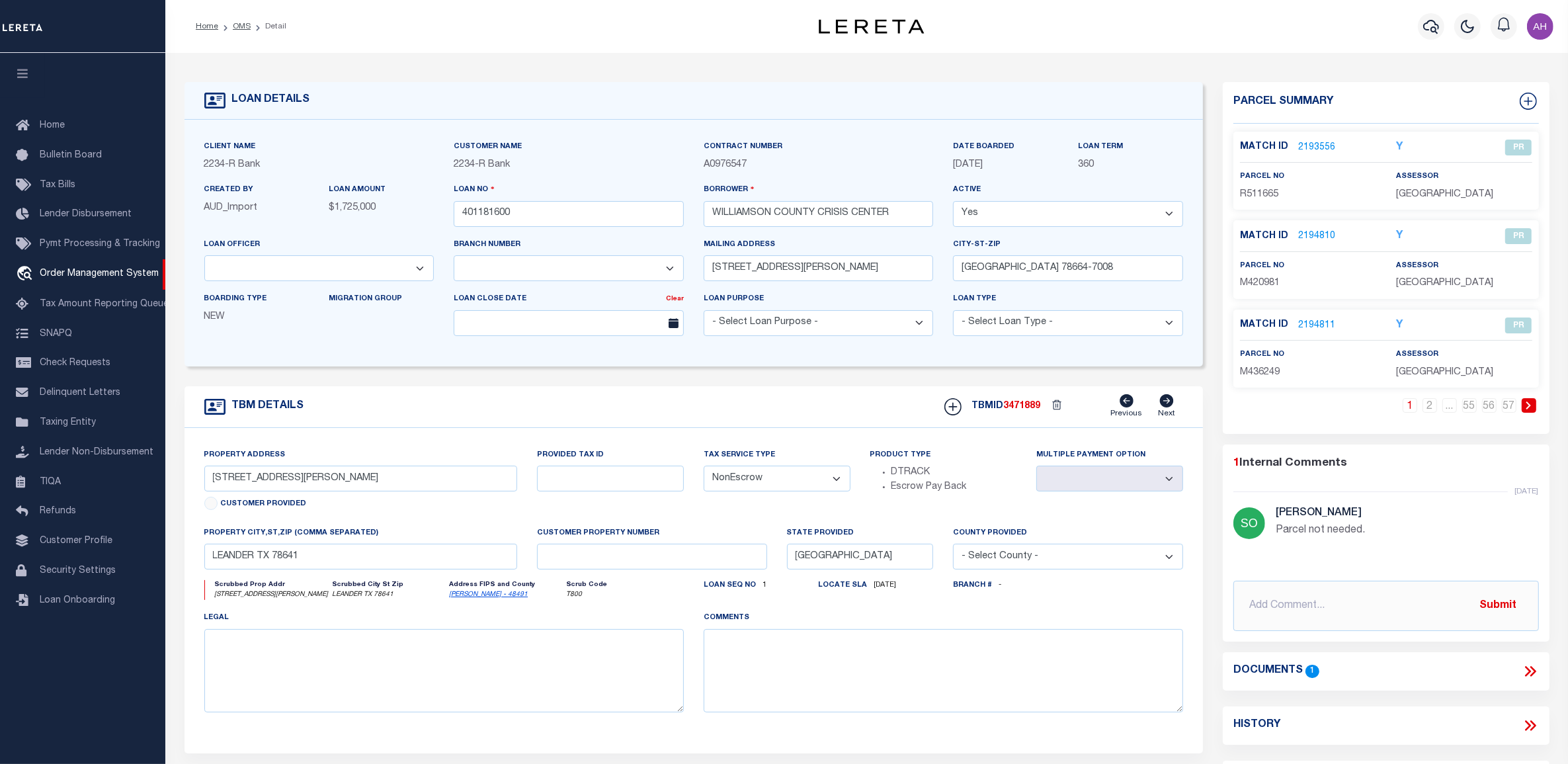
click at [1320, 325] on link "2194811" at bounding box center [1317, 326] width 37 height 14
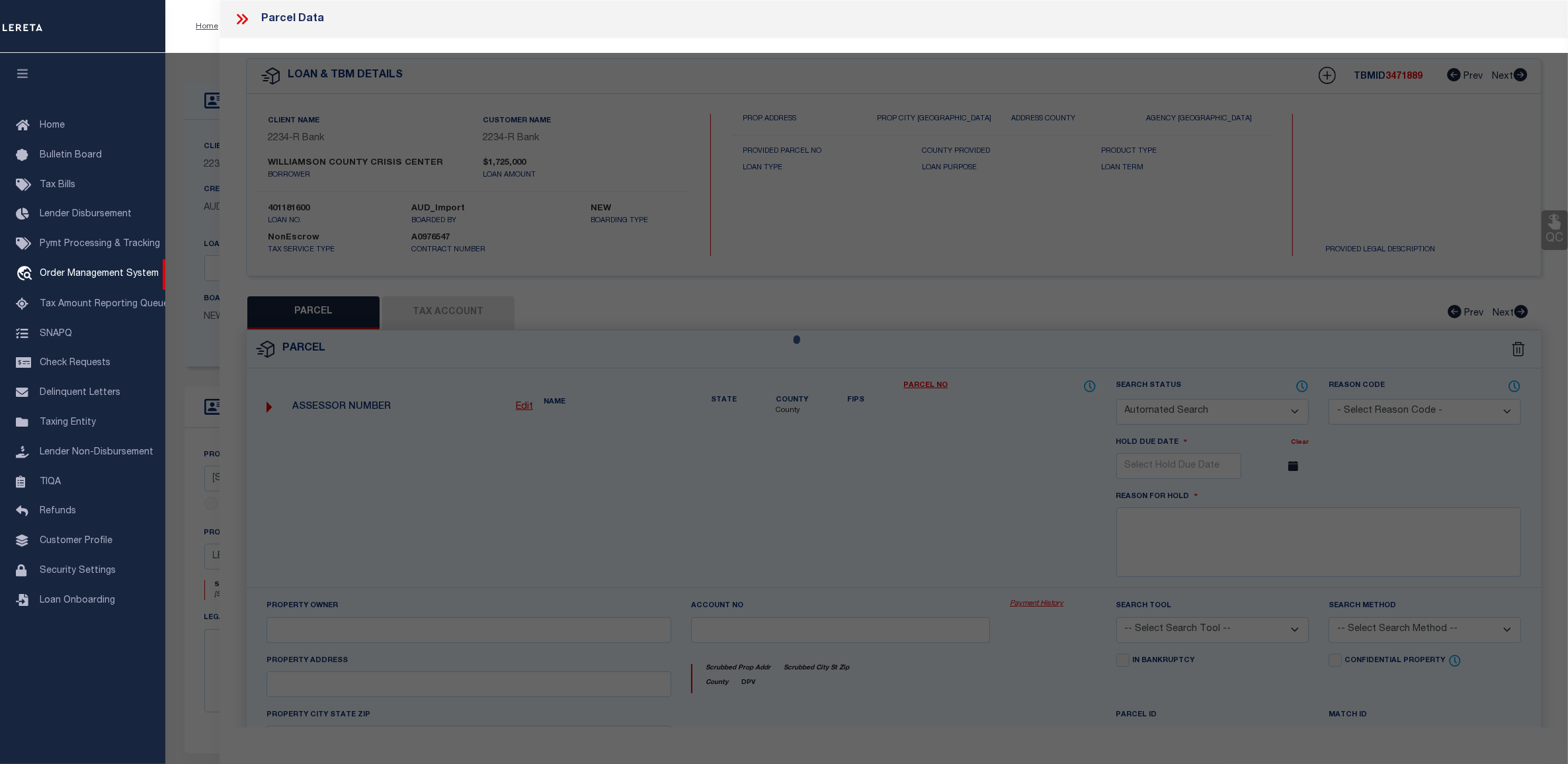
checkbox input "false"
select select "PR"
select select "PRO"
select select "ADD"
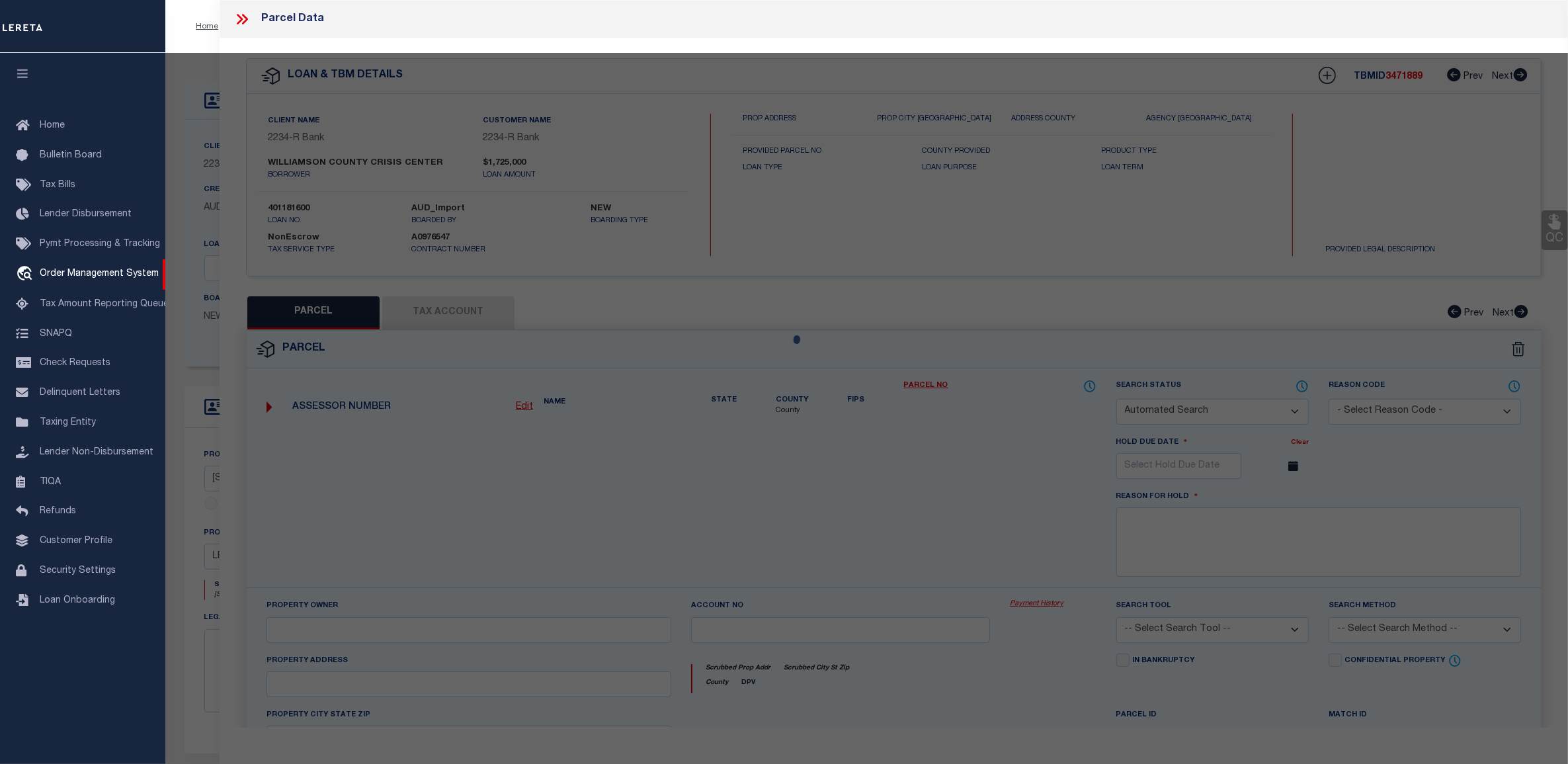
checkbox input "false"
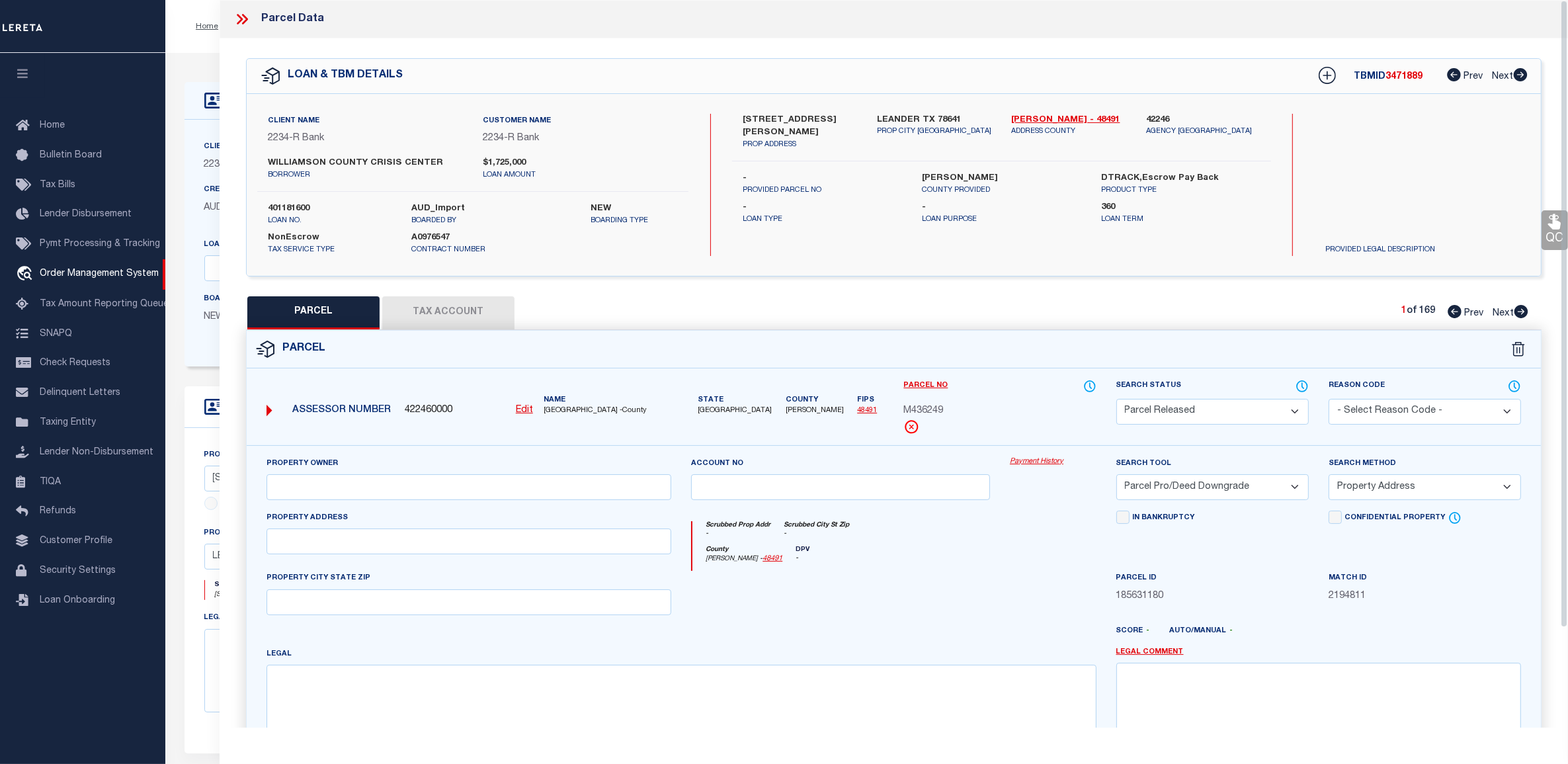
click at [471, 316] on button "Tax Account" at bounding box center [448, 313] width 132 height 33
select select "100"
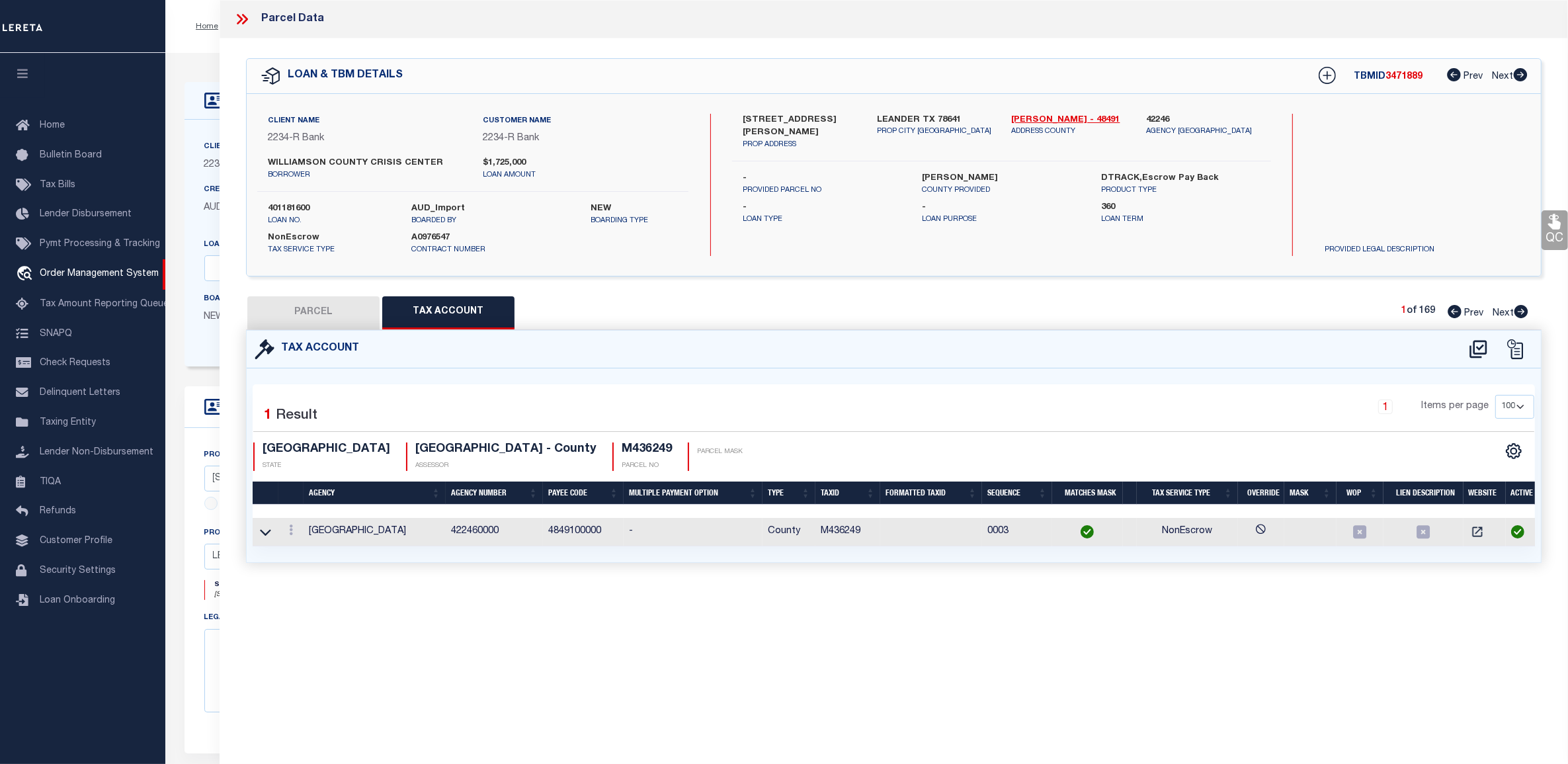
click at [239, 25] on icon at bounding box center [242, 19] width 17 height 17
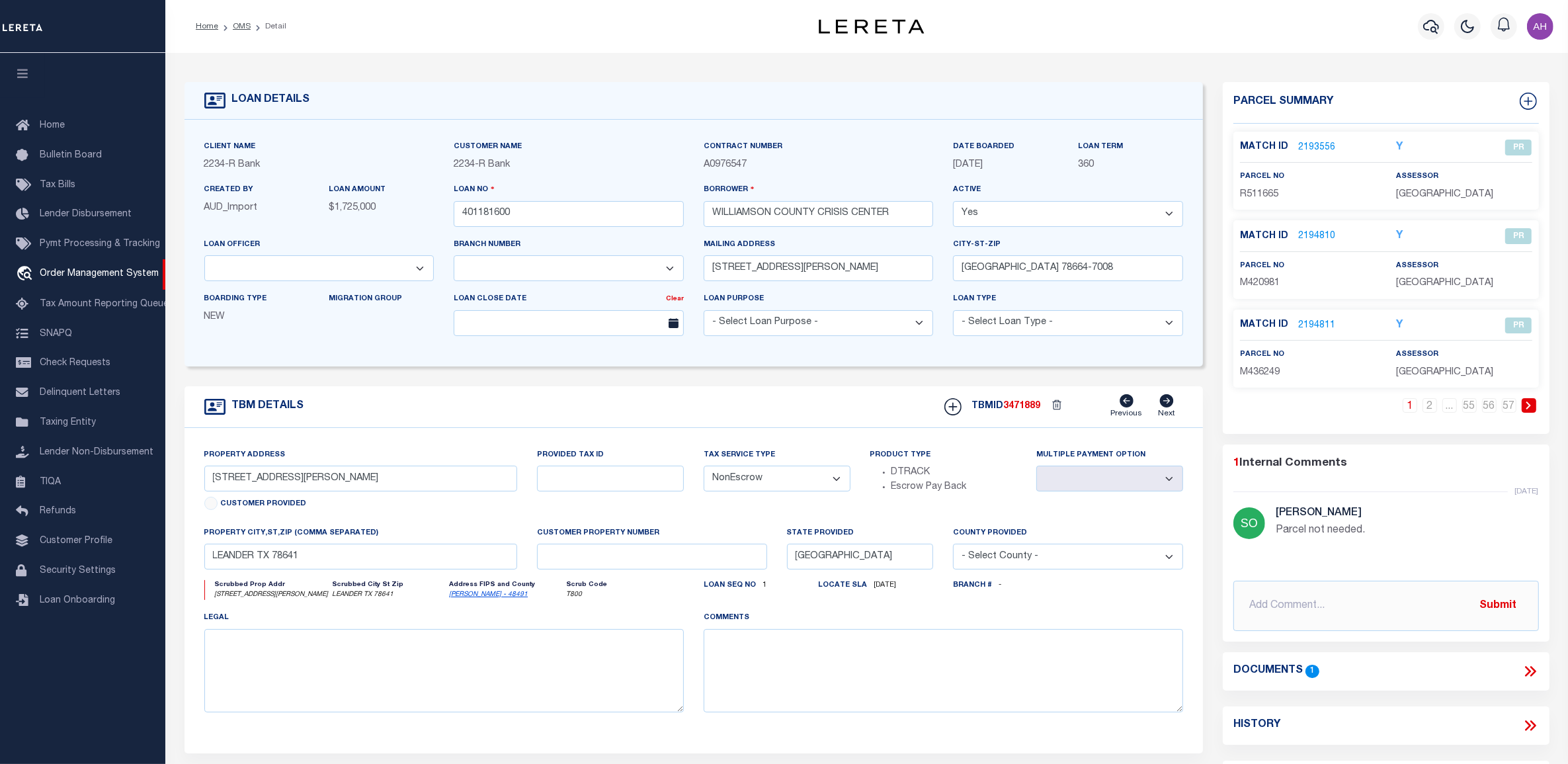
click at [1310, 323] on link "2194811" at bounding box center [1317, 326] width 37 height 14
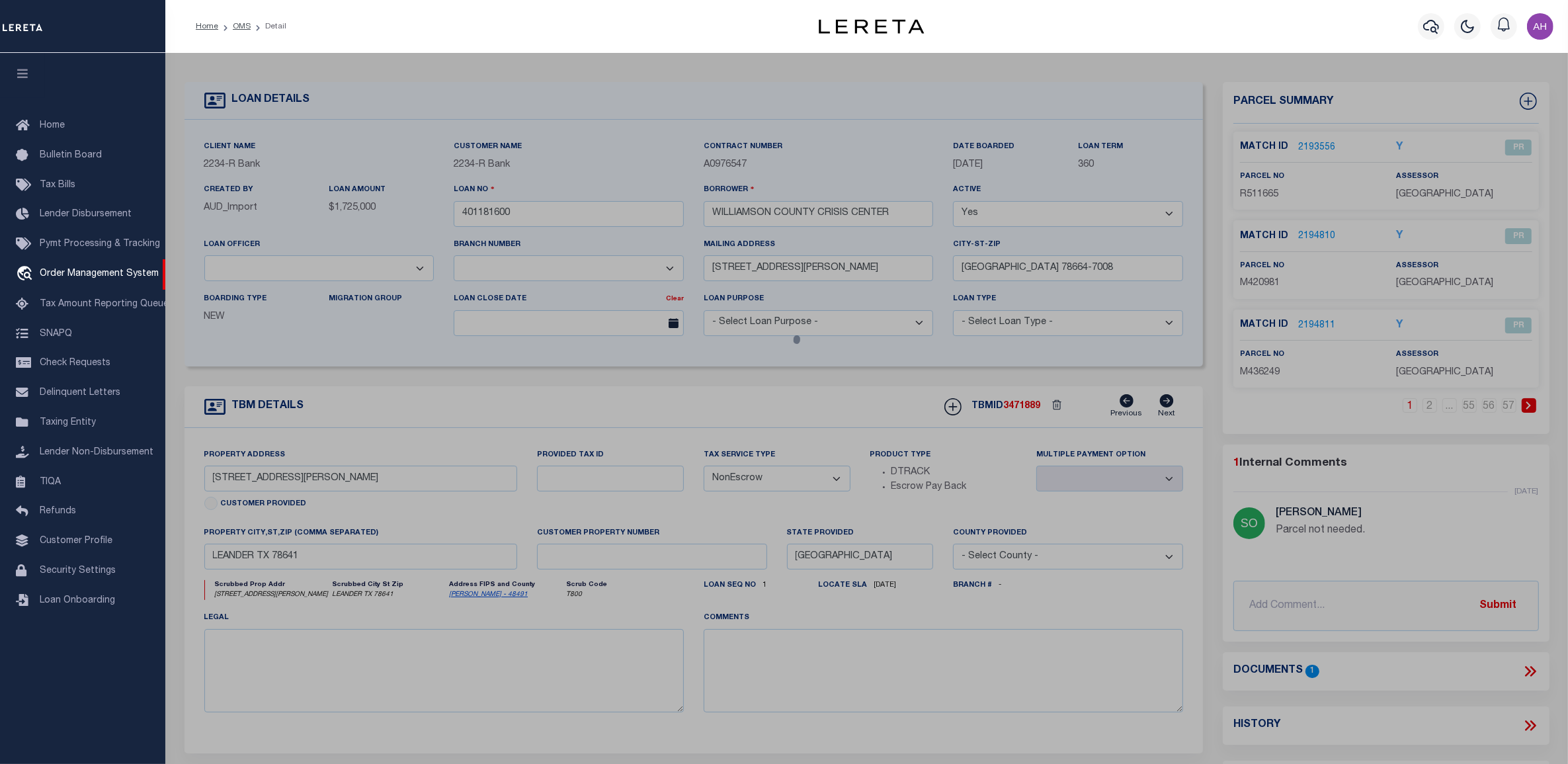
select select "AS"
select select
checkbox input "false"
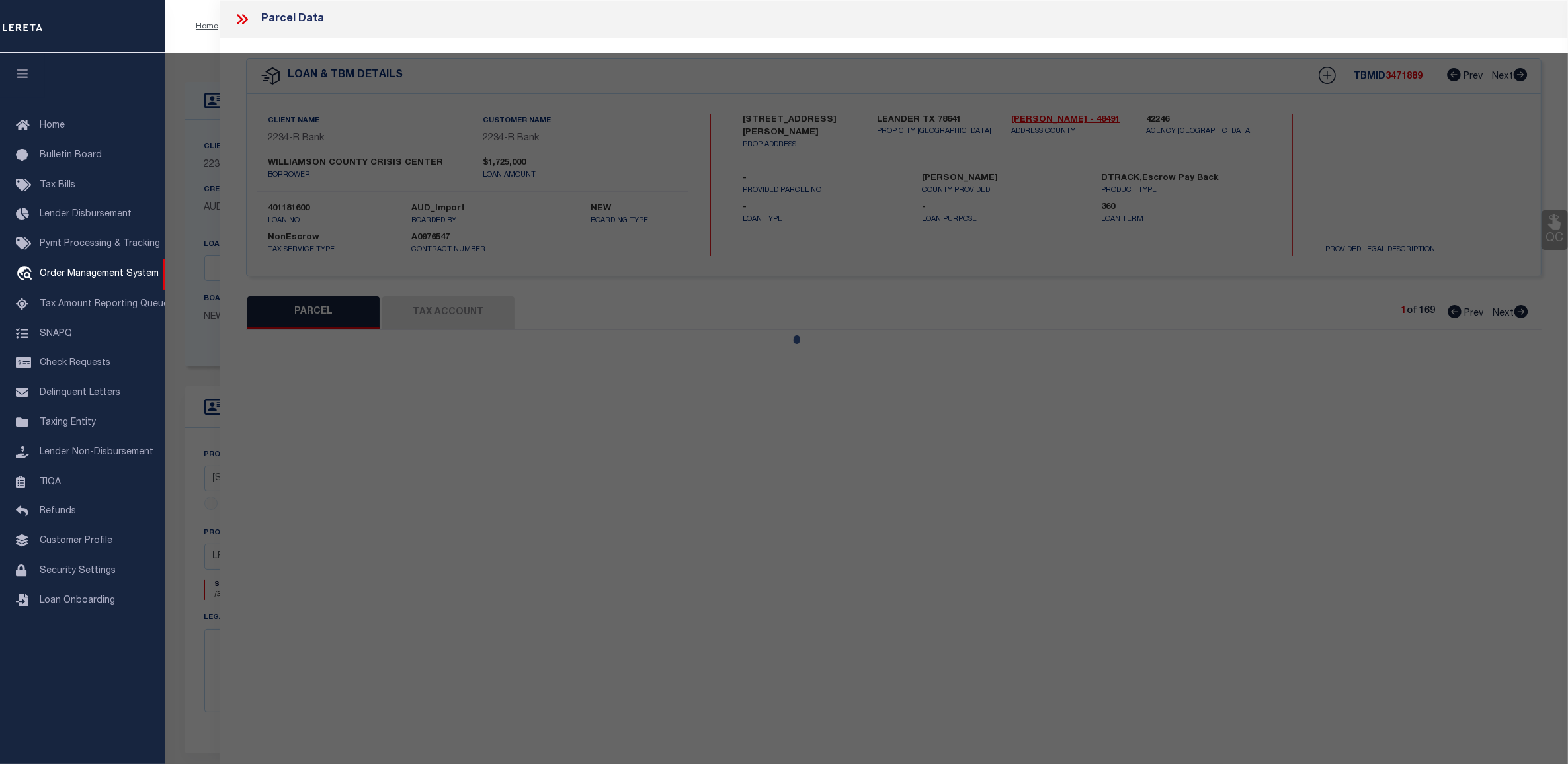
select select "PR"
select select "PRO"
select select "ADD"
checkbox input "false"
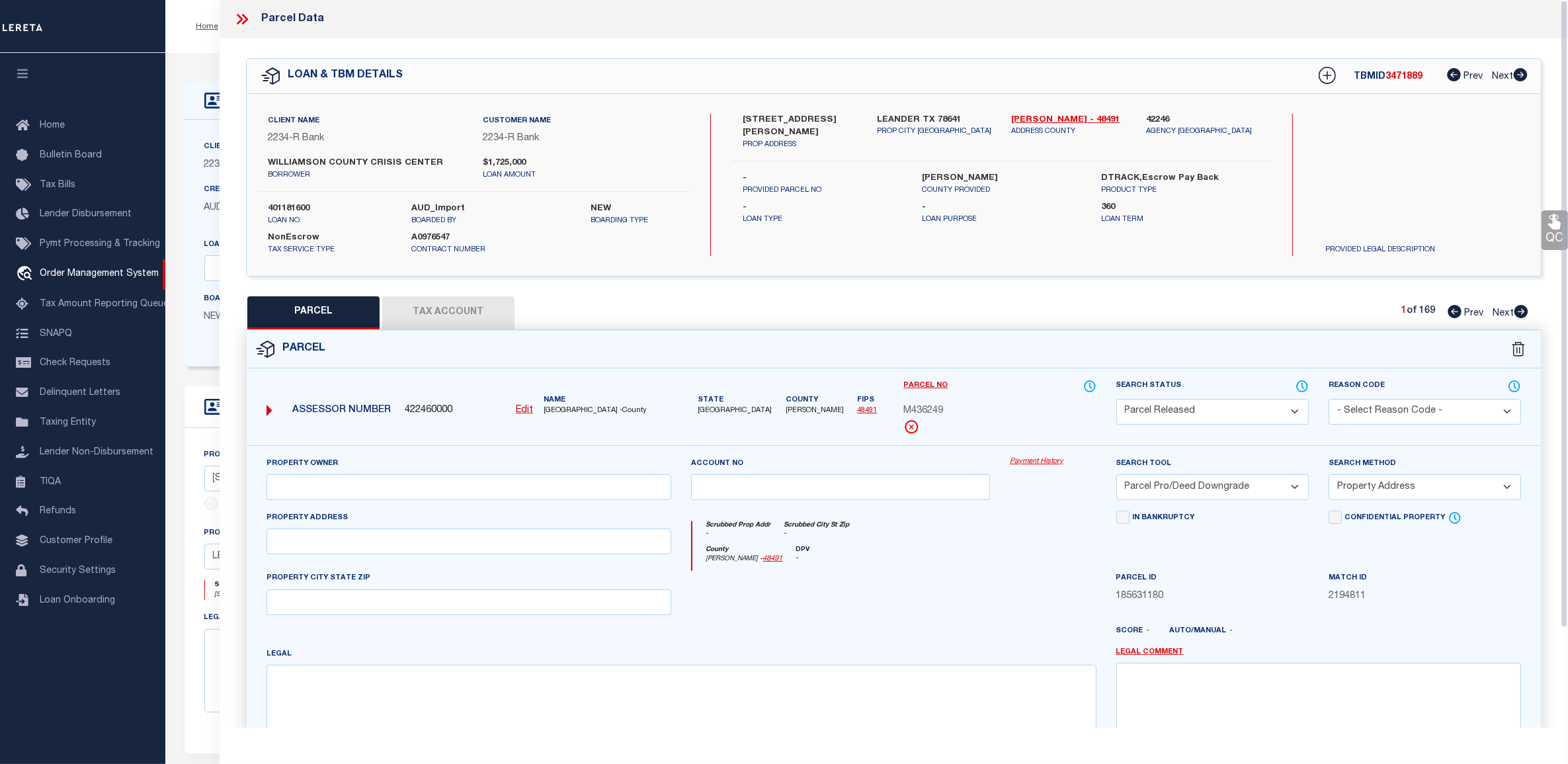
click at [447, 301] on button "Tax Account" at bounding box center [448, 313] width 132 height 33
select select "100"
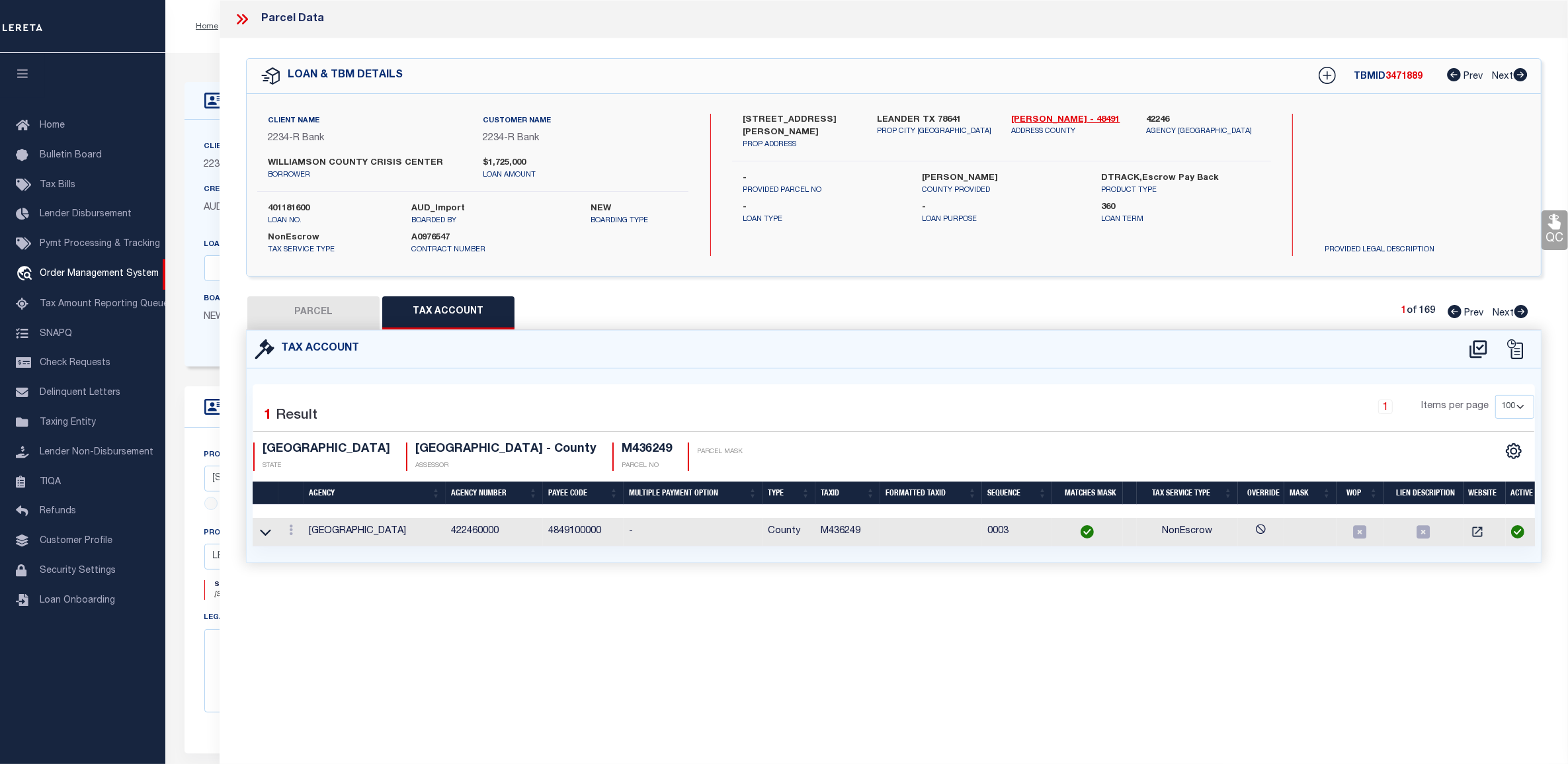
click at [248, 12] on icon at bounding box center [242, 19] width 17 height 17
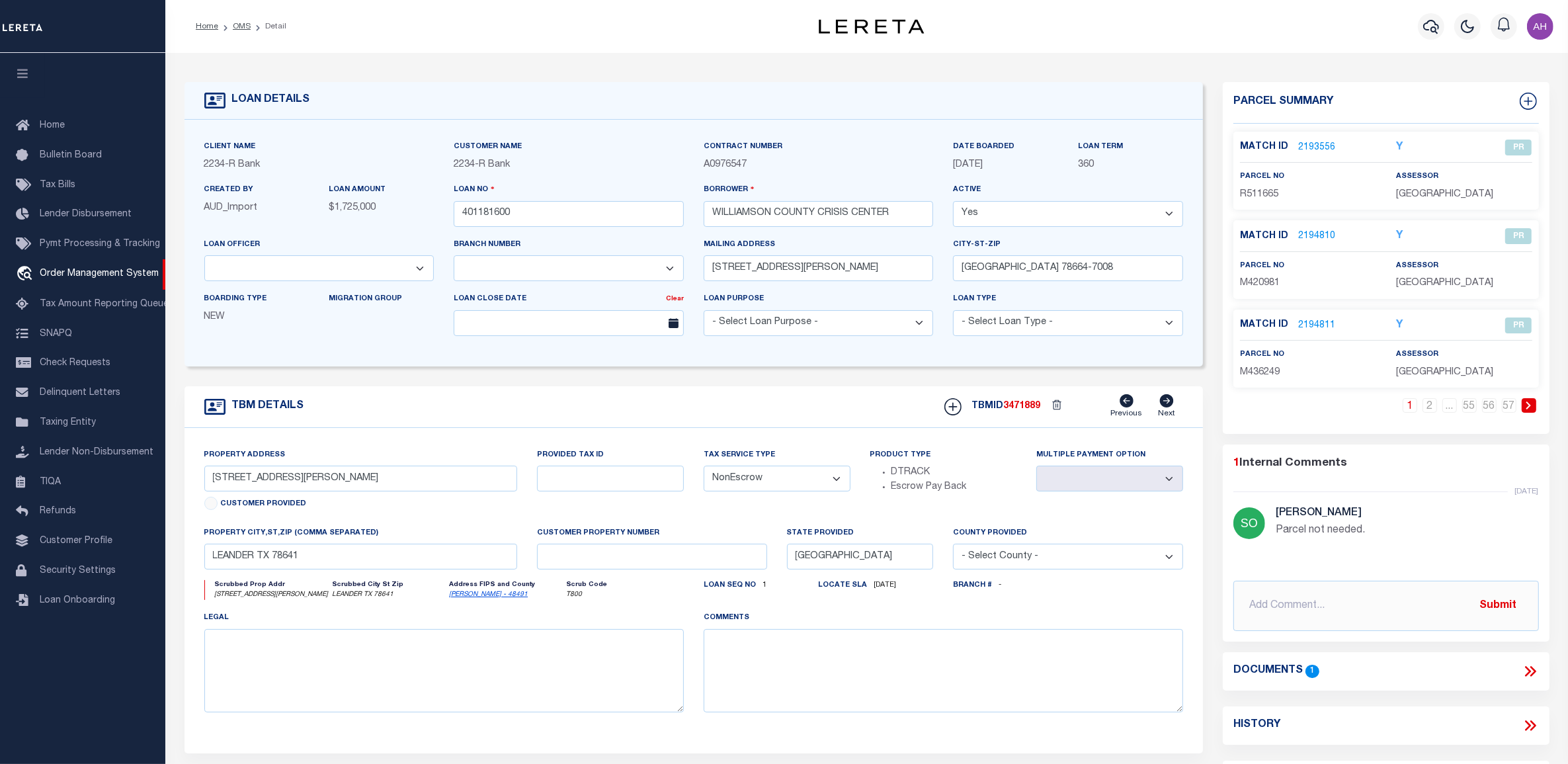
click at [1320, 233] on link "2194810" at bounding box center [1317, 236] width 37 height 14
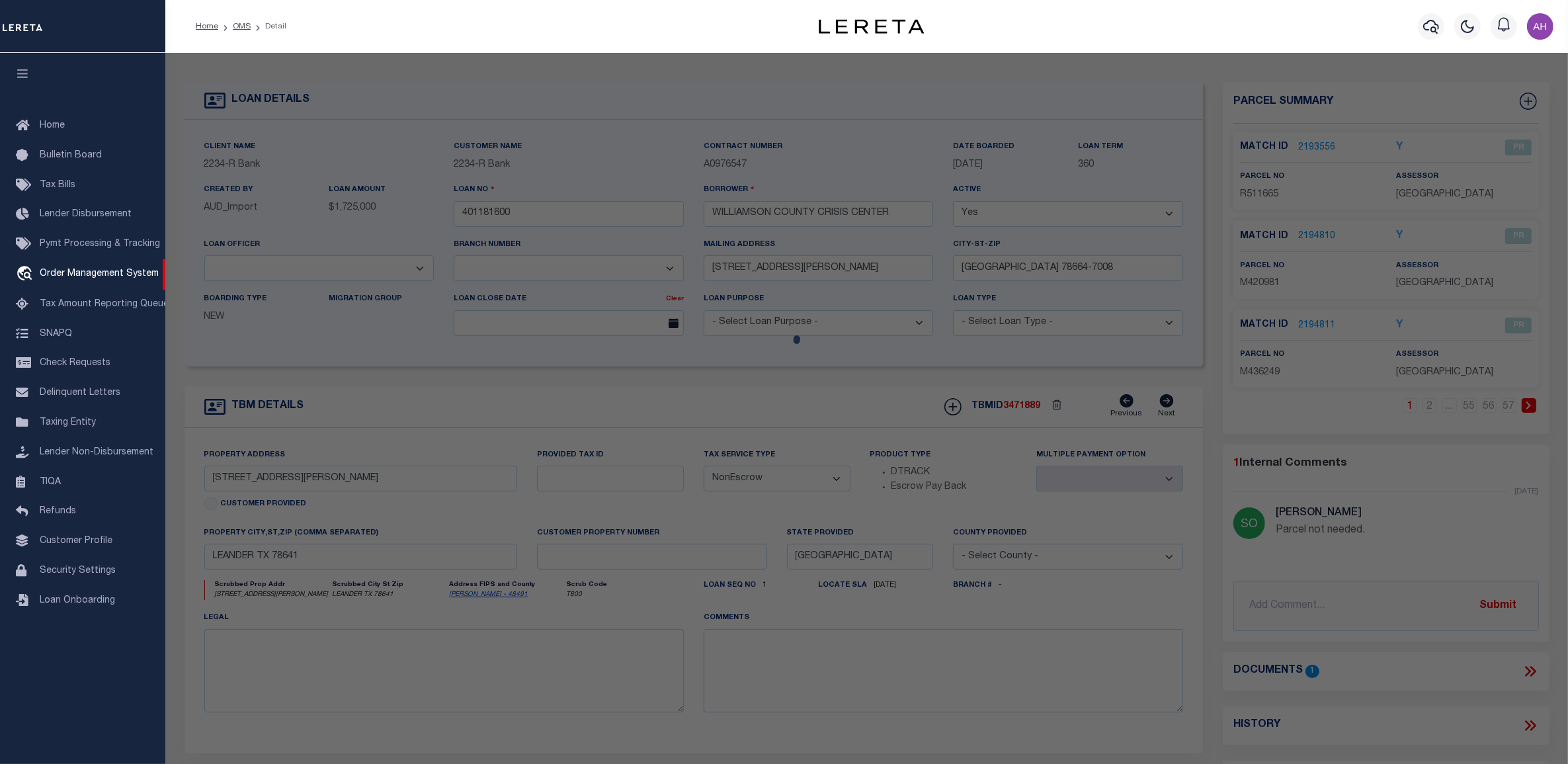
select select "AS"
select select
checkbox input "false"
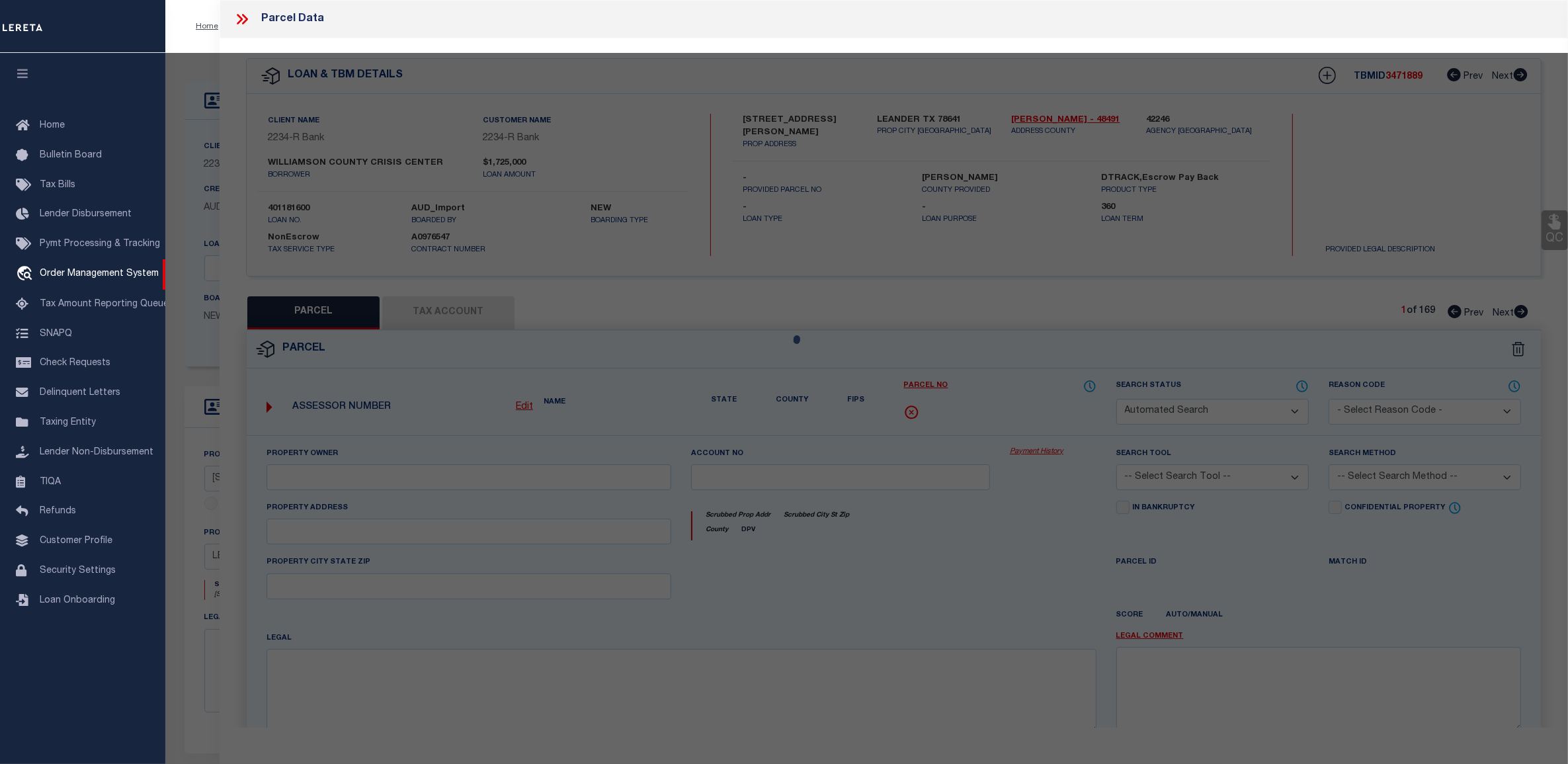
select select "PR"
select select "PRO"
select select "ADD"
checkbox input "false"
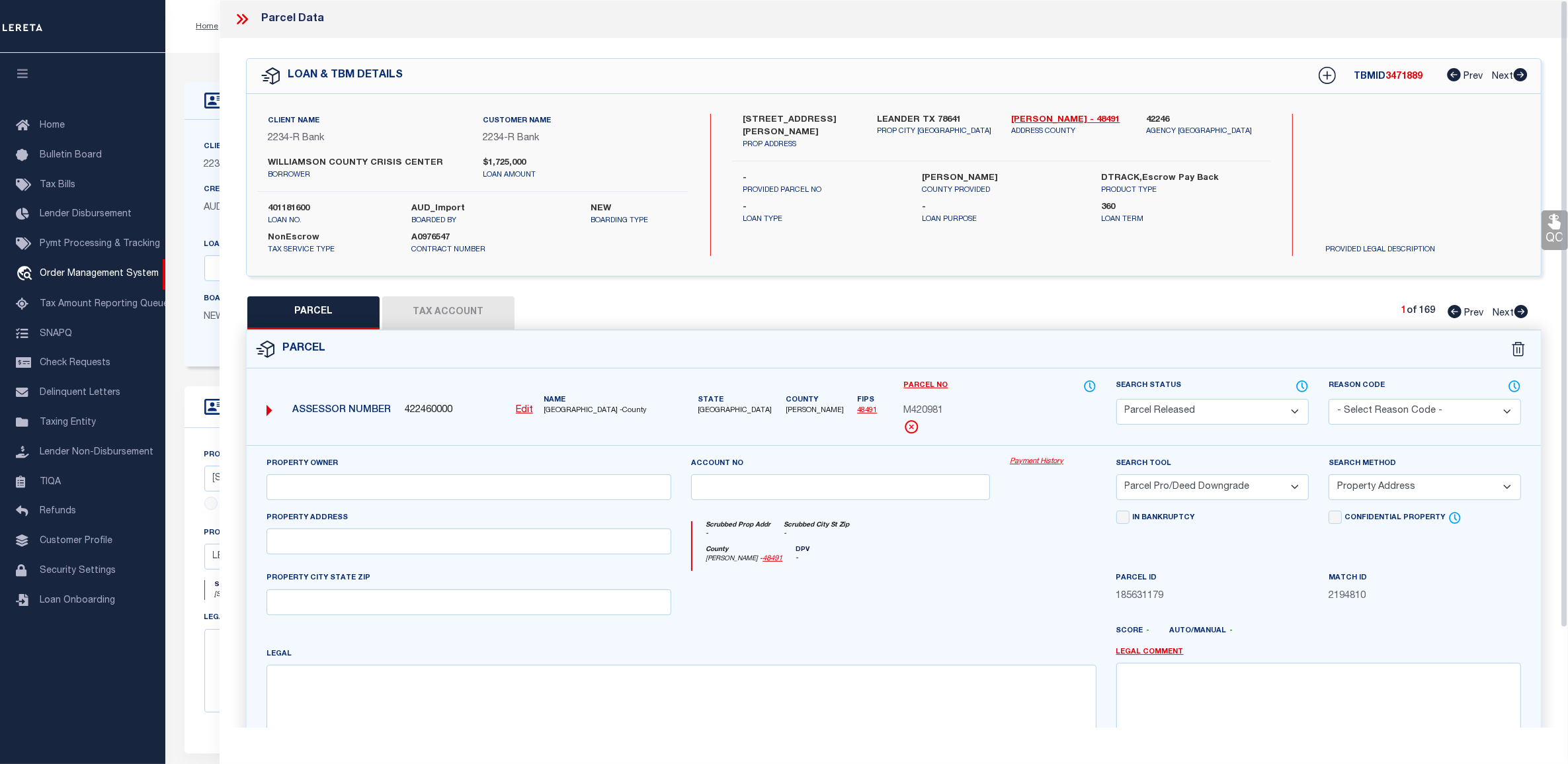
click at [1053, 460] on link "Payment History" at bounding box center [1053, 462] width 87 height 11
click at [248, 18] on icon at bounding box center [242, 19] width 17 height 17
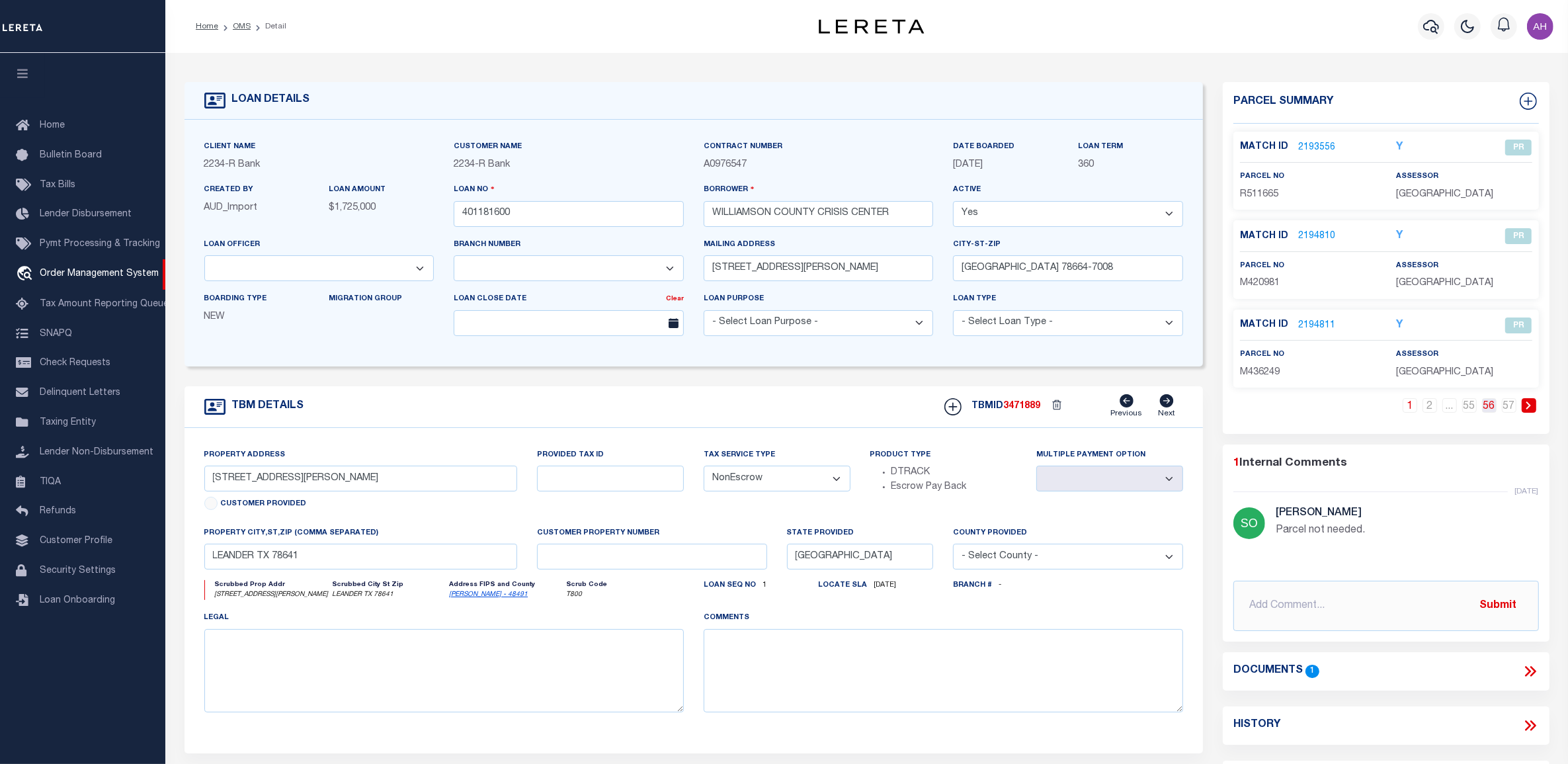
click at [1491, 408] on link "56" at bounding box center [1490, 405] width 15 height 15
click at [1321, 235] on link "2194975" at bounding box center [1317, 236] width 37 height 14
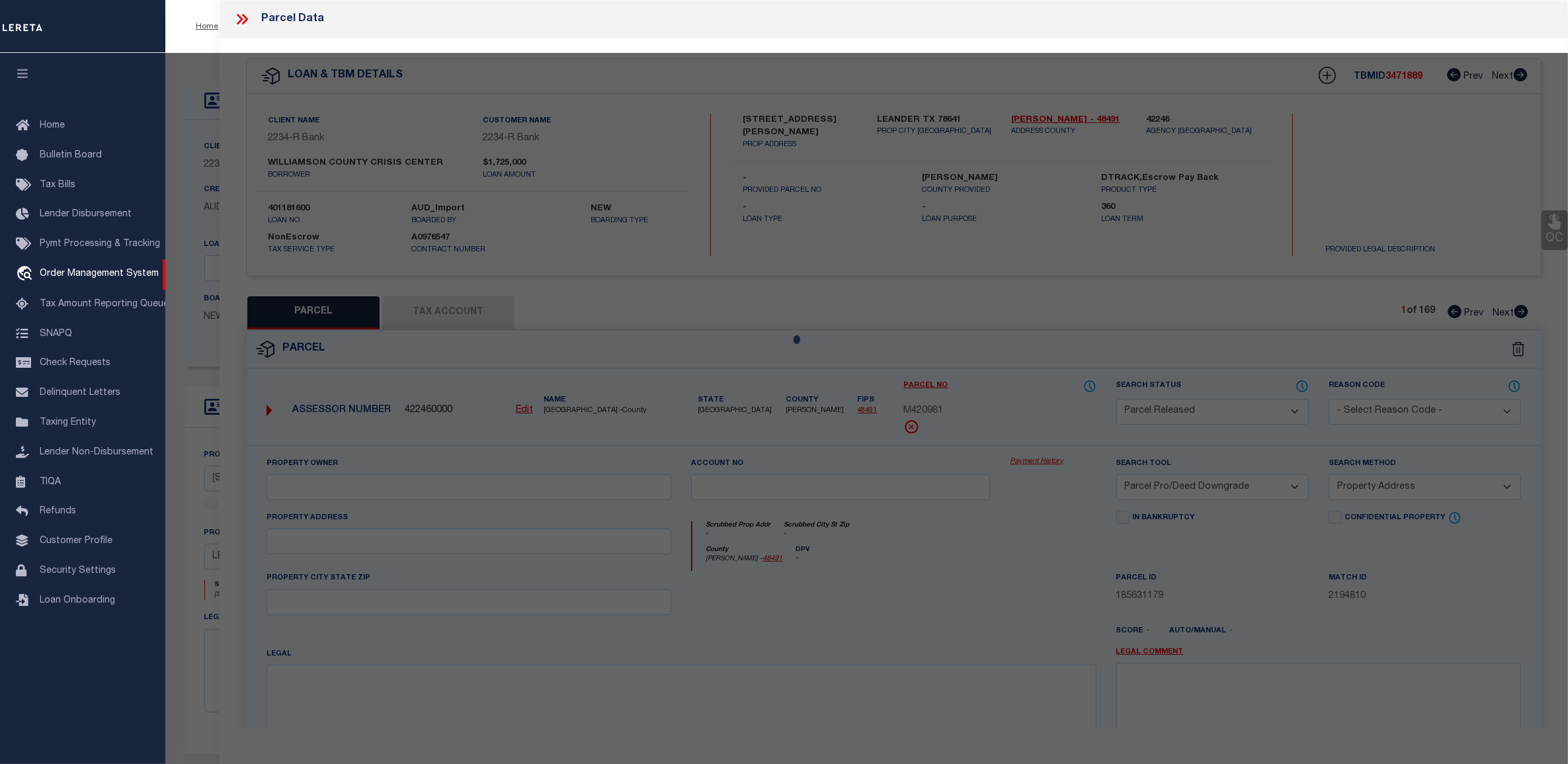
select select "AS"
select select
checkbox input "false"
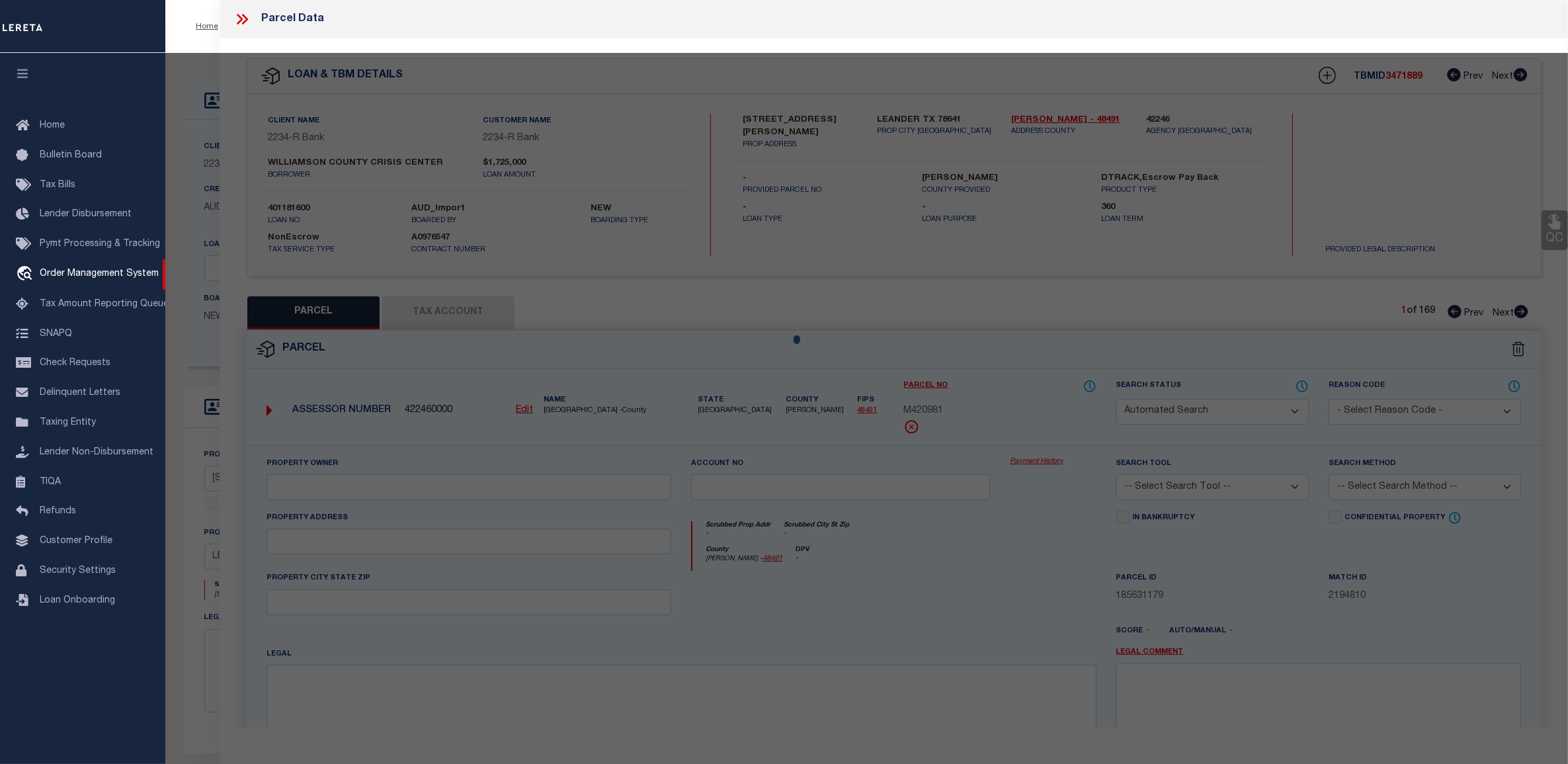
select select "PR"
select select "PRO"
select select "ADD"
checkbox input "false"
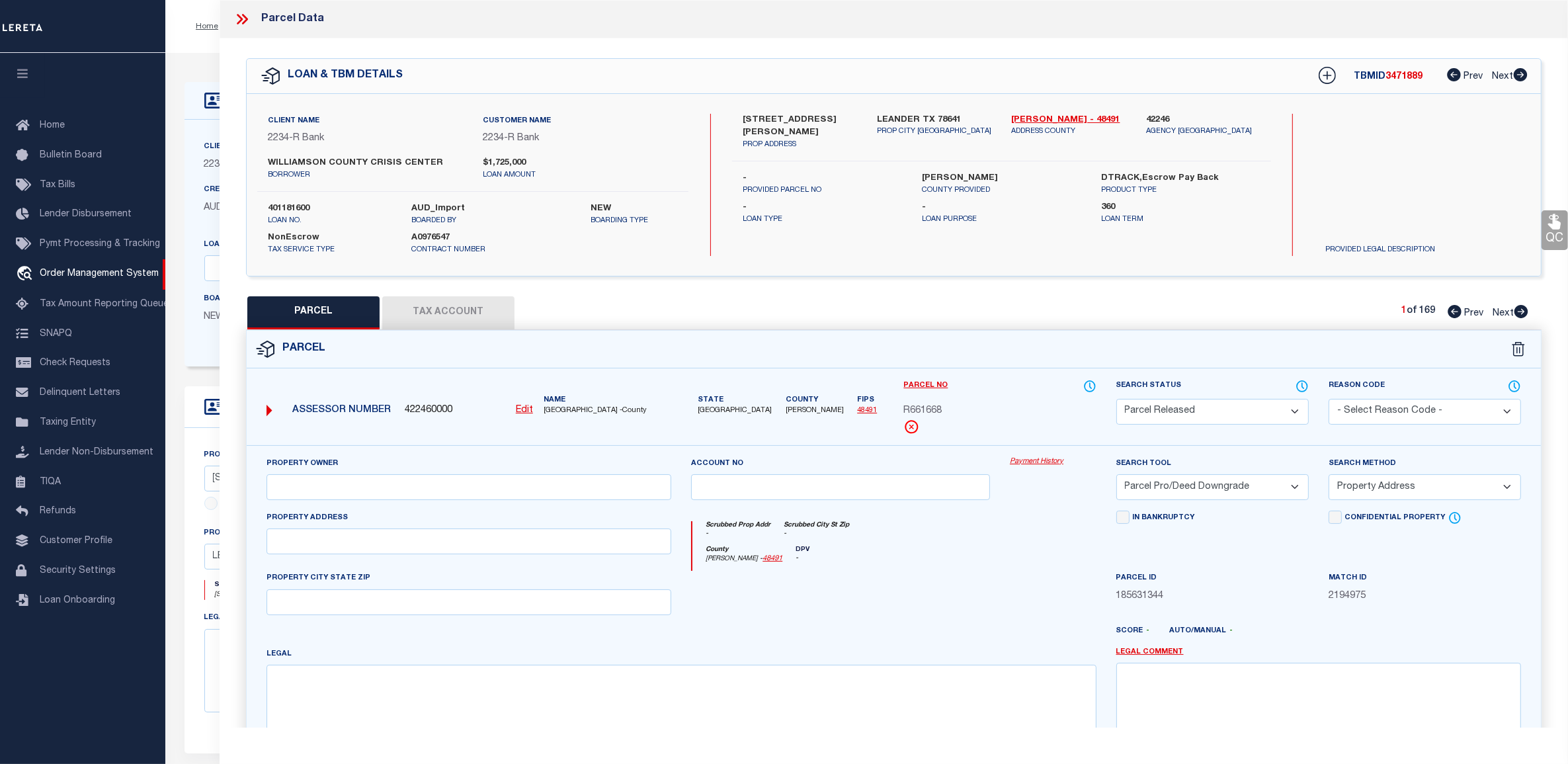
click at [1042, 460] on link "Payment History" at bounding box center [1053, 462] width 87 height 11
click at [234, 22] on icon at bounding box center [242, 19] width 17 height 17
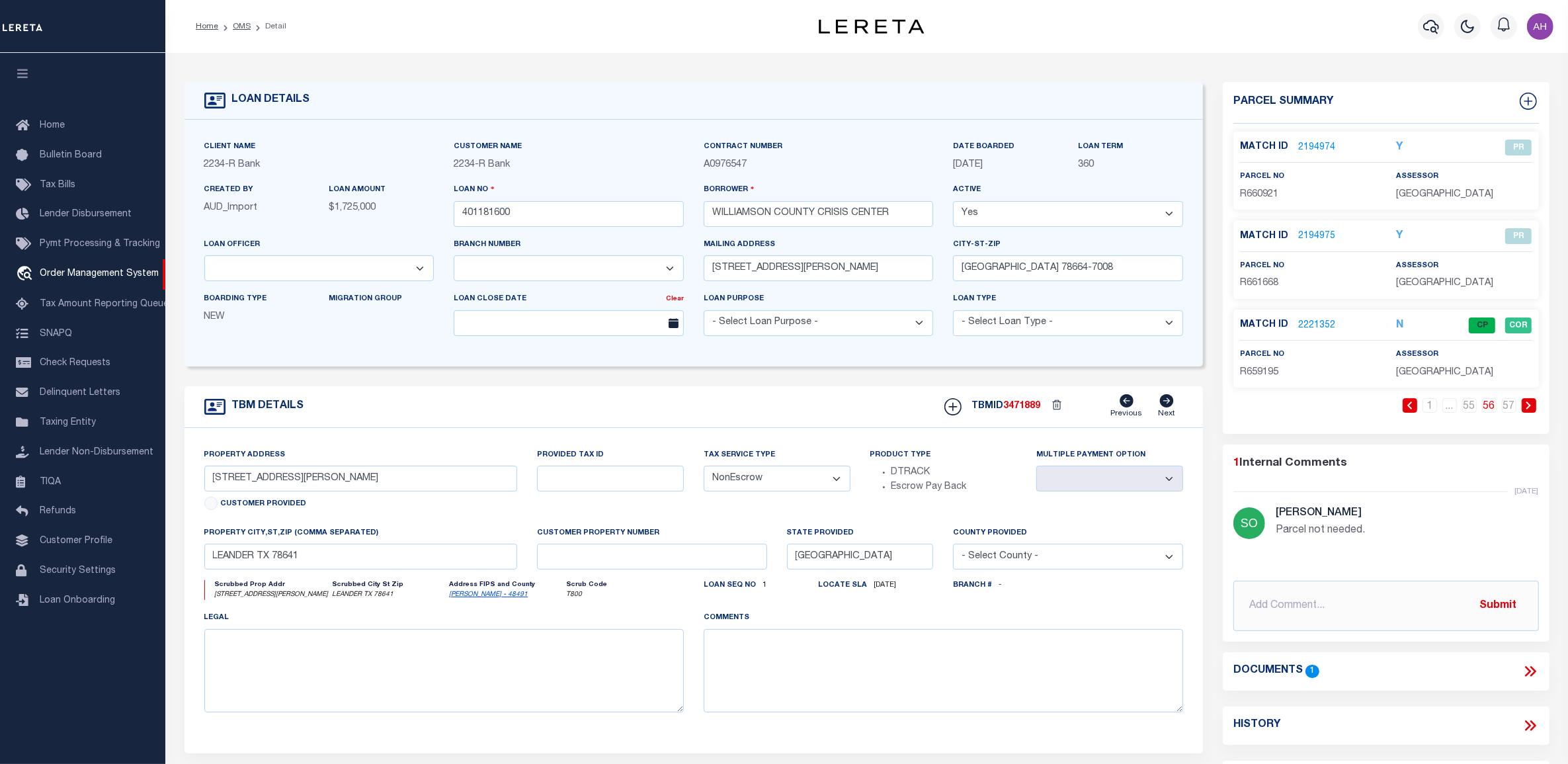
click at [1320, 322] on link "2221352" at bounding box center [1317, 326] width 37 height 14
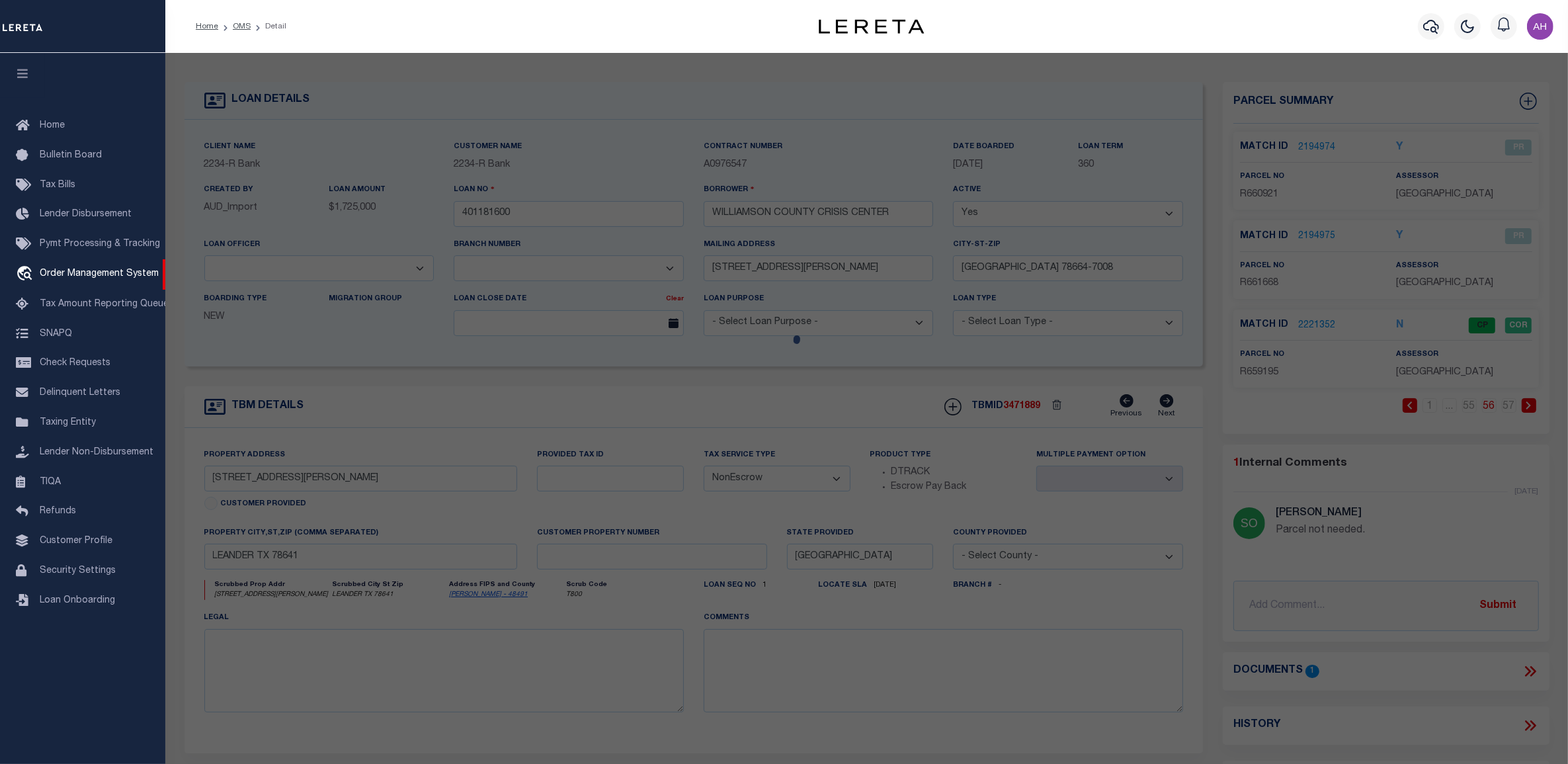
select select "AS"
select select
checkbox input "false"
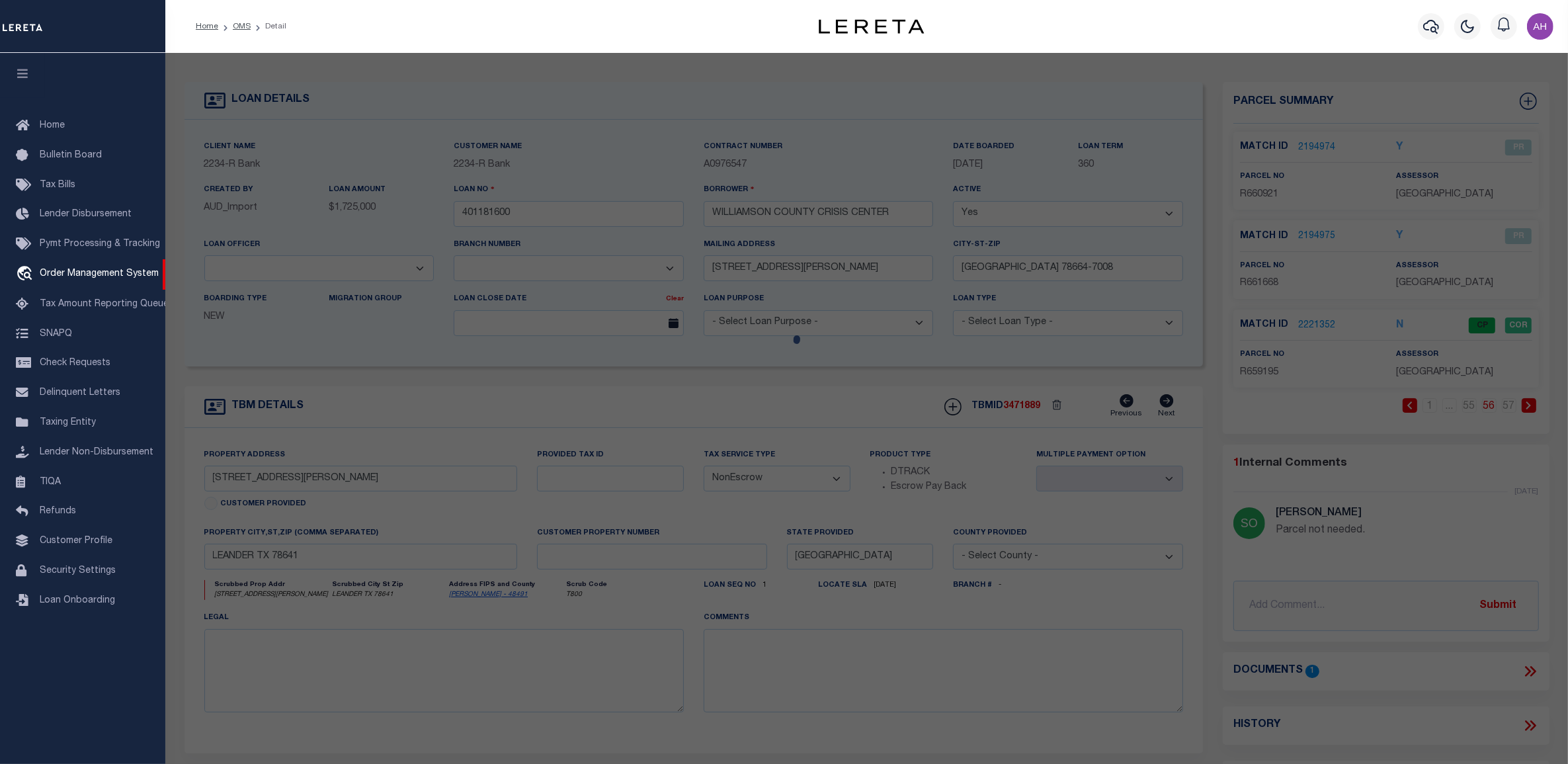
select select "CP"
type input "WILLIAMSON COUNTY CRISIS CENTER"
select select "AGW"
select select
type input "SAN GABRIEL PKWY"
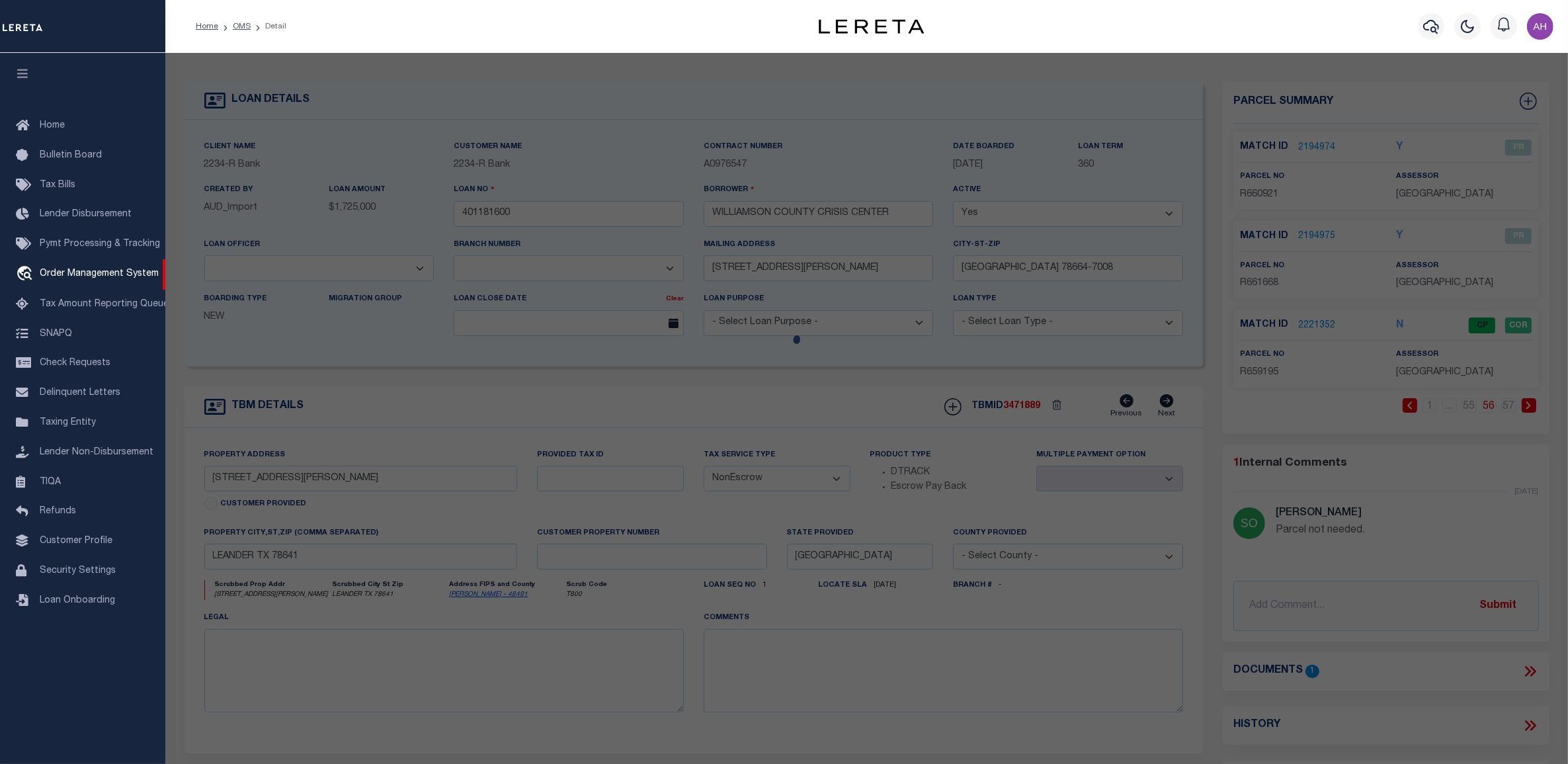
type input "LEANDER, TX 78641"
type textarea "S13420 - HOPE ALLIANCE CRISIS CENTER SUB, Lot 2, ACRES 1.808"
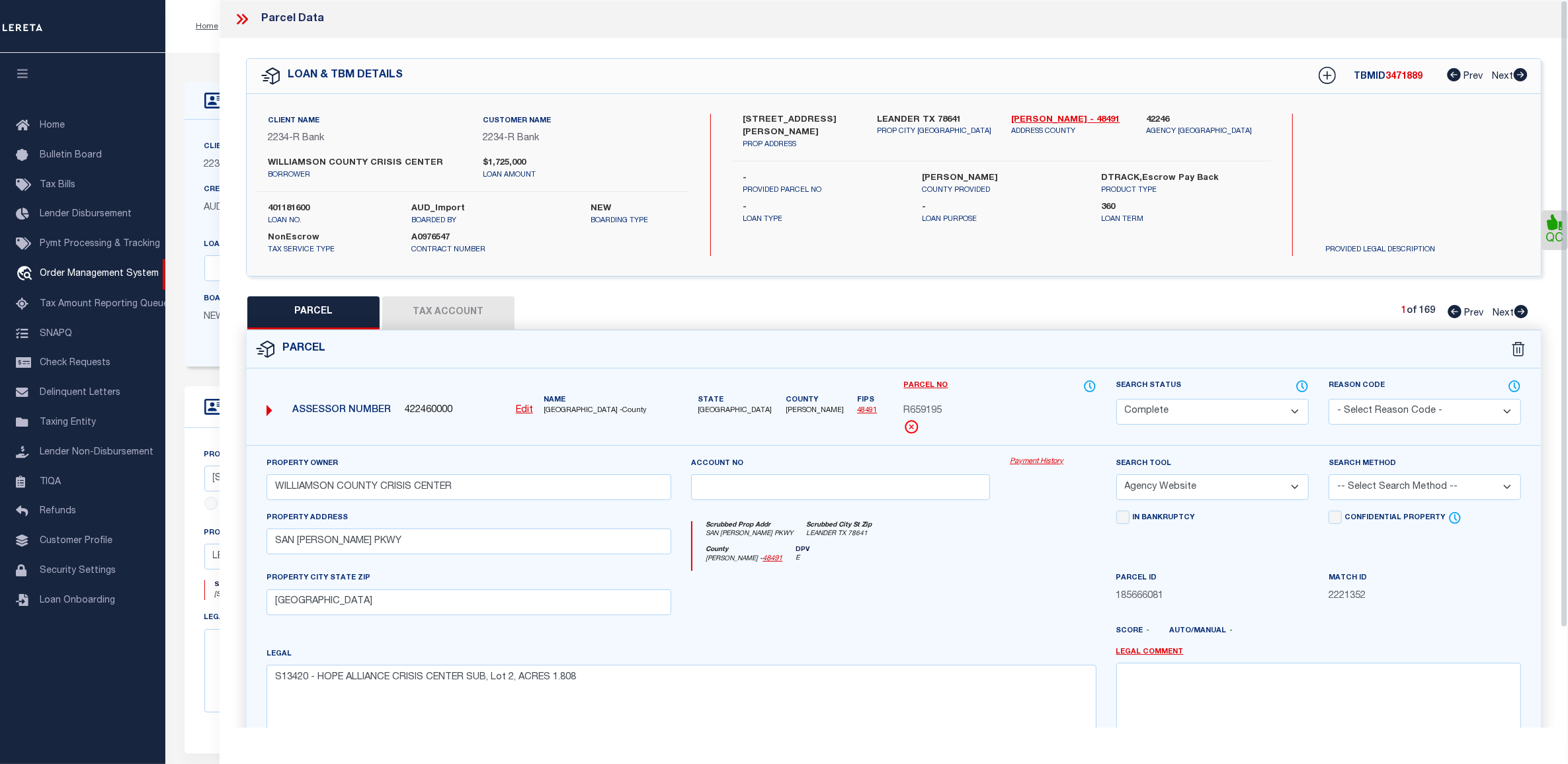
click at [1042, 464] on link "Payment History" at bounding box center [1053, 462] width 87 height 11
